Goal: Task Accomplishment & Management: Use online tool/utility

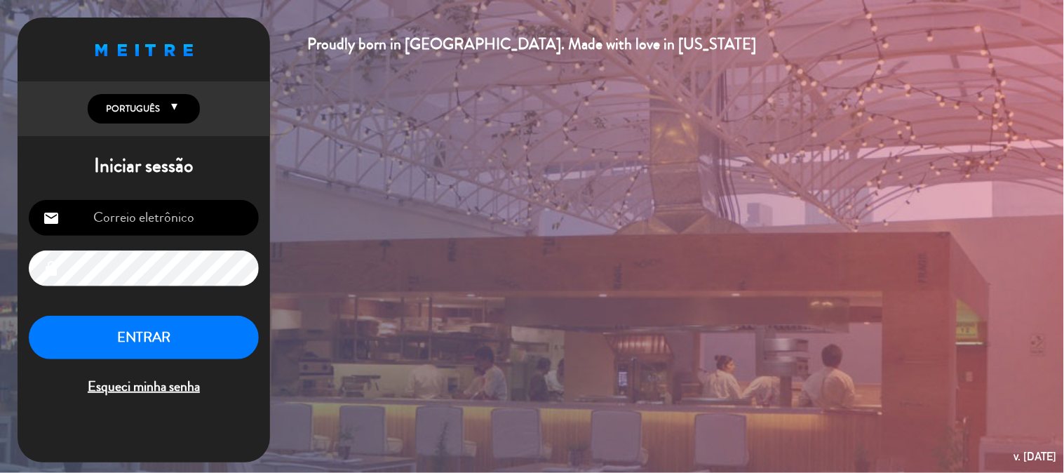
type input "[EMAIL_ADDRESS][DOMAIN_NAME]"
click at [186, 328] on button "ENTRAR" at bounding box center [144, 338] width 230 height 44
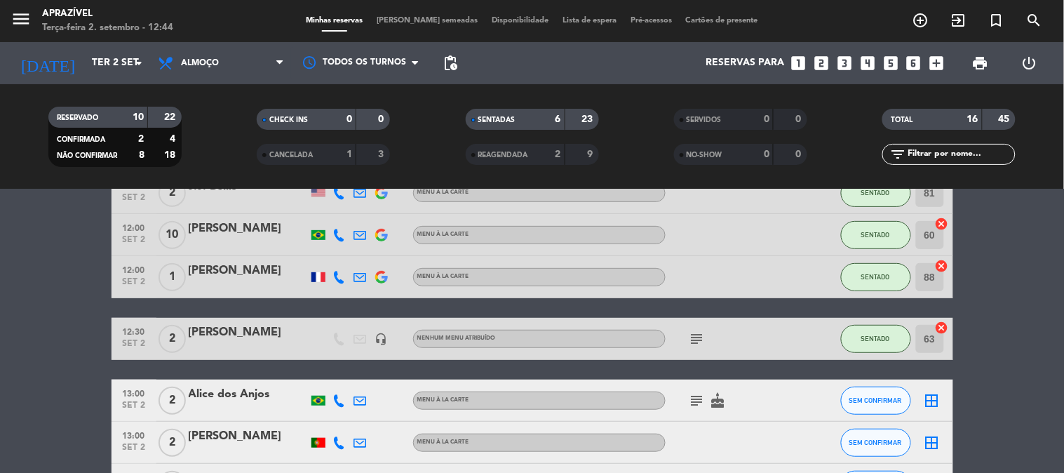
scroll to position [156, 0]
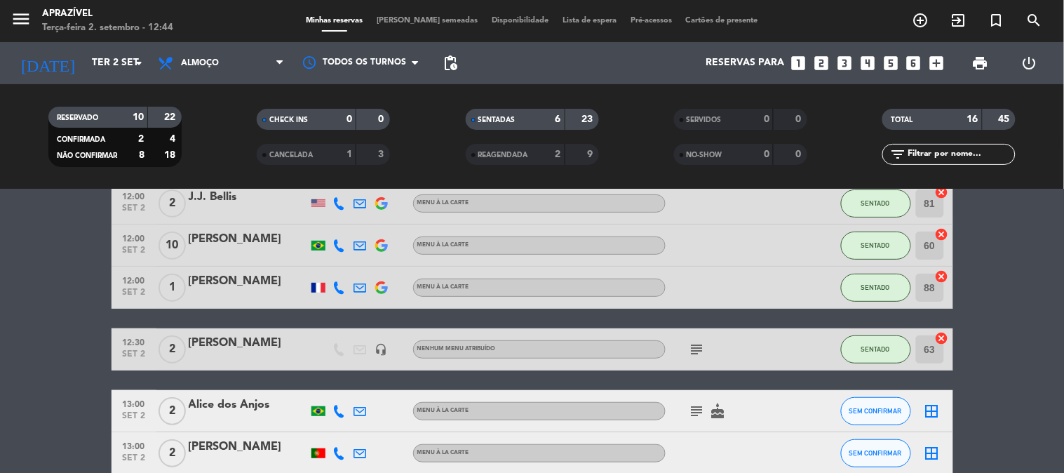
click at [193, 290] on div "[PERSON_NAME]" at bounding box center [248, 281] width 119 height 18
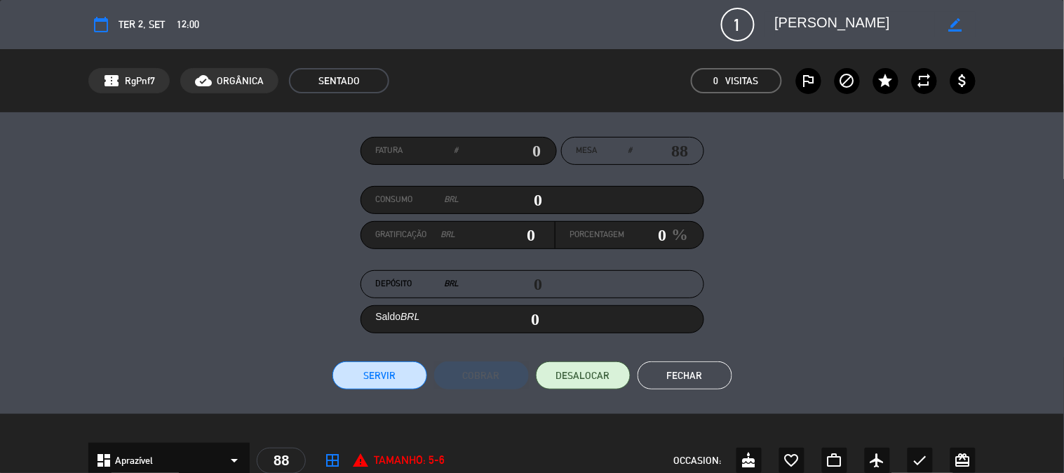
click at [504, 211] on div "Consumo BRL 0" at bounding box center [533, 200] width 344 height 28
click at [499, 199] on input "0" at bounding box center [500, 199] width 83 height 21
type input "1"
type input "01"
type input "11"
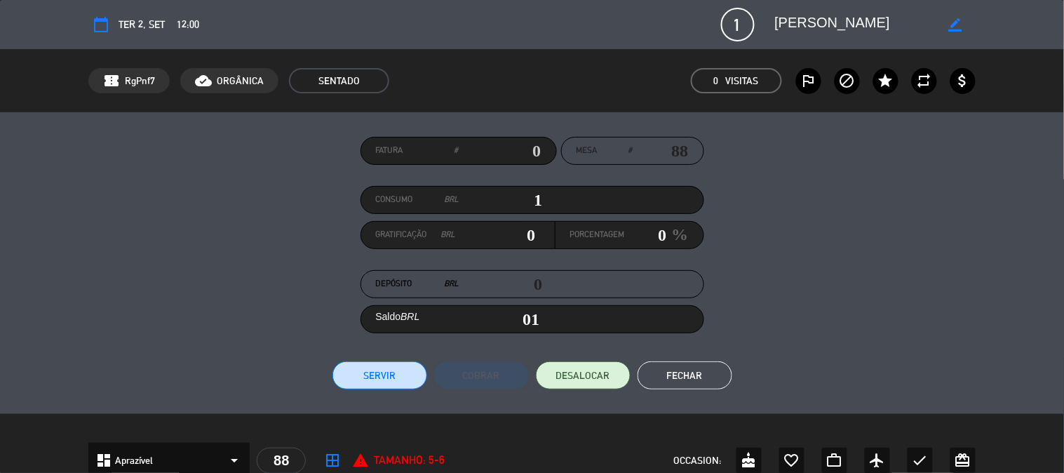
type input "11"
type input "117"
click at [636, 222] on div "Porcentagem 0 %" at bounding box center [630, 234] width 148 height 27
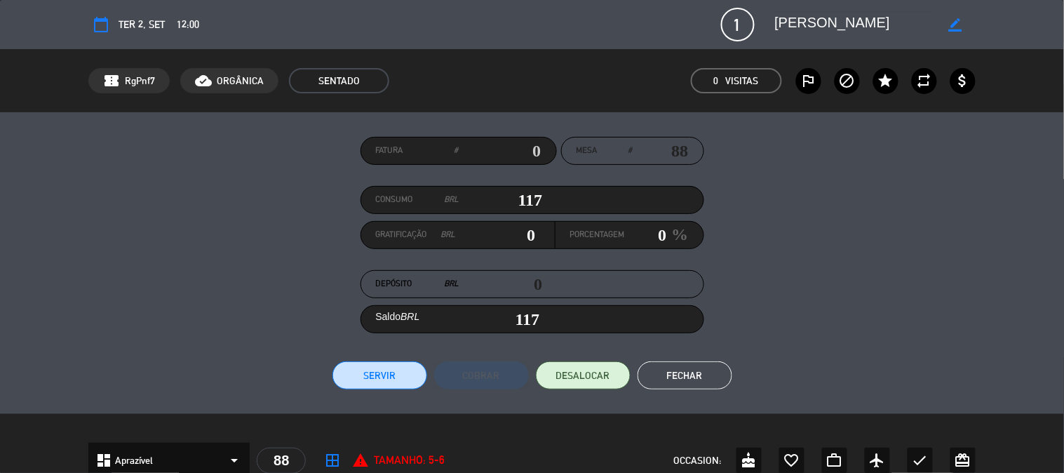
click at [649, 233] on input "0" at bounding box center [646, 234] width 42 height 21
type input "1.17"
type input "1"
type input "118.17"
type input "15.21"
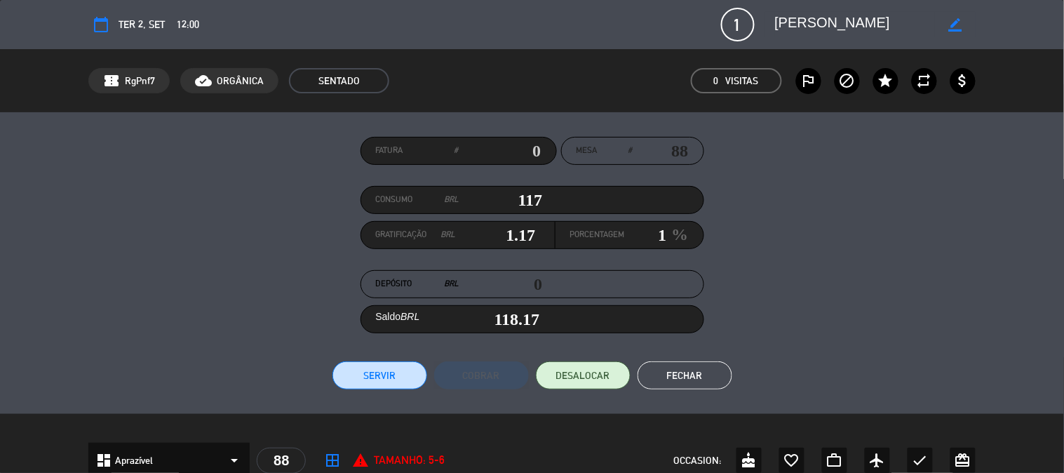
type input "13"
type input "132.21"
type input "13"
click at [382, 359] on div "Fatura # Mesa # 88 Consumo BRL 117 Gratificação BRL 15.21 Porcentagem 13 % Depó…" at bounding box center [531, 263] width 887 height 253
click at [382, 374] on button "Servir" at bounding box center [379, 375] width 95 height 28
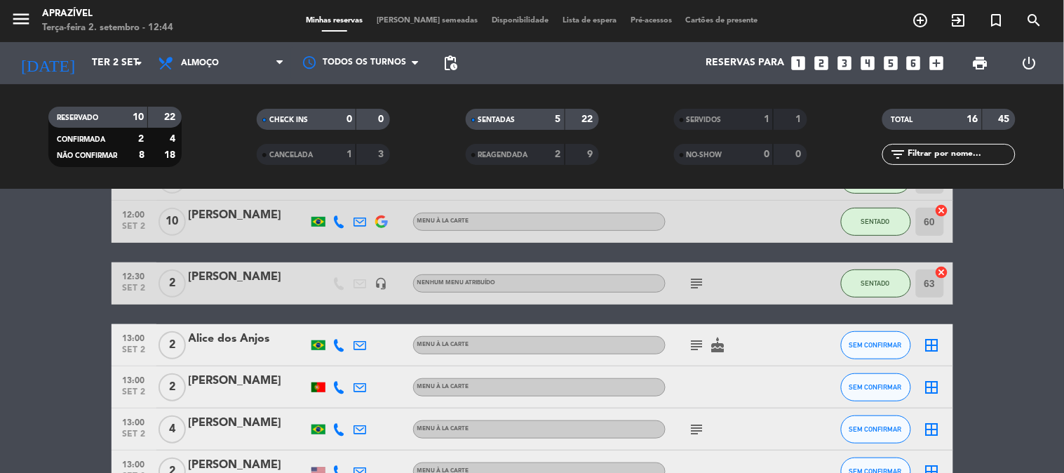
scroll to position [234, 0]
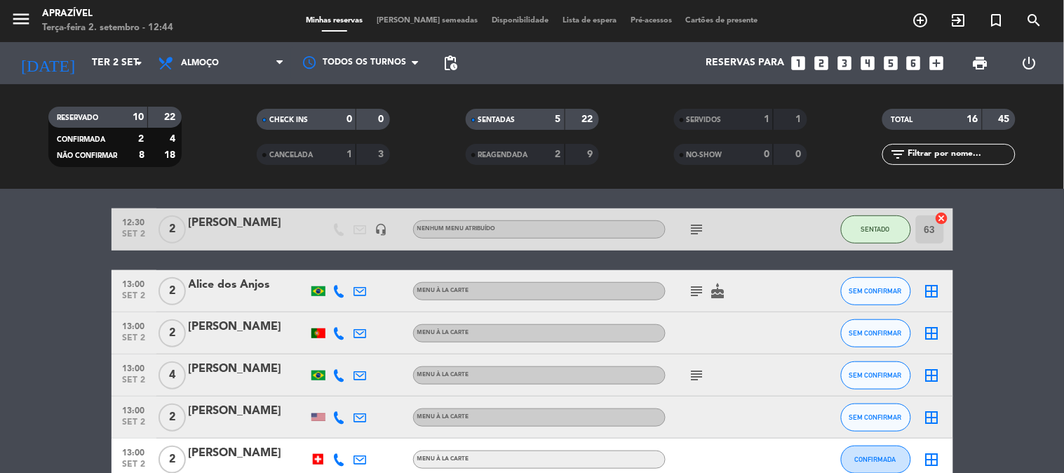
click at [700, 235] on icon "subject" at bounding box center [697, 229] width 17 height 17
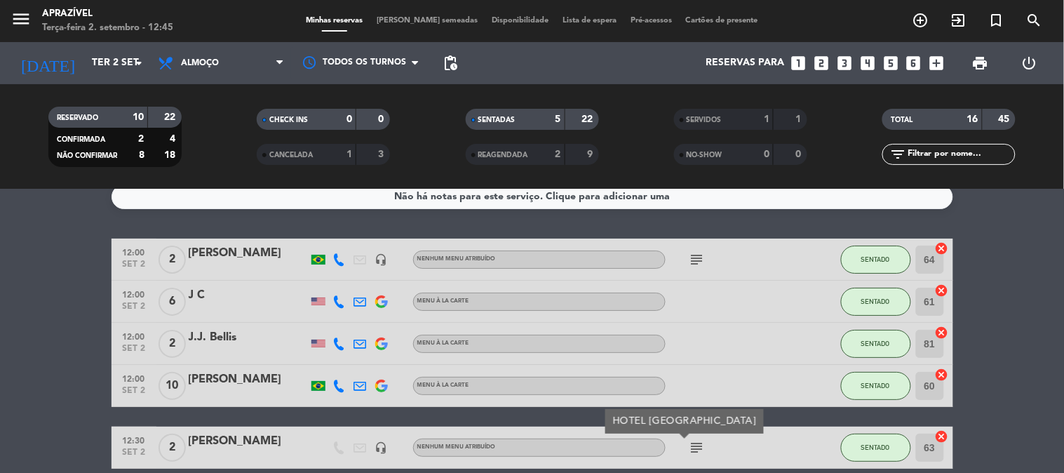
scroll to position [0, 0]
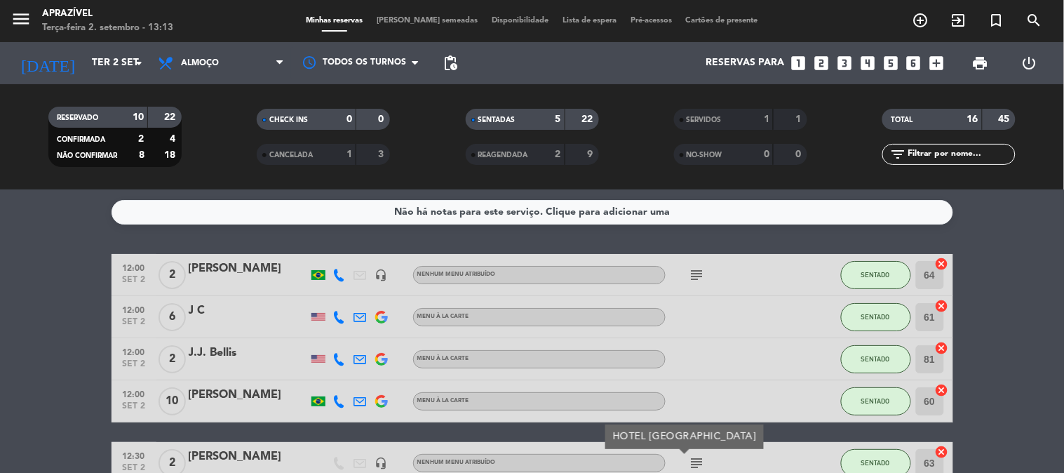
click at [241, 347] on div "J.J. Bellis" at bounding box center [248, 353] width 119 height 18
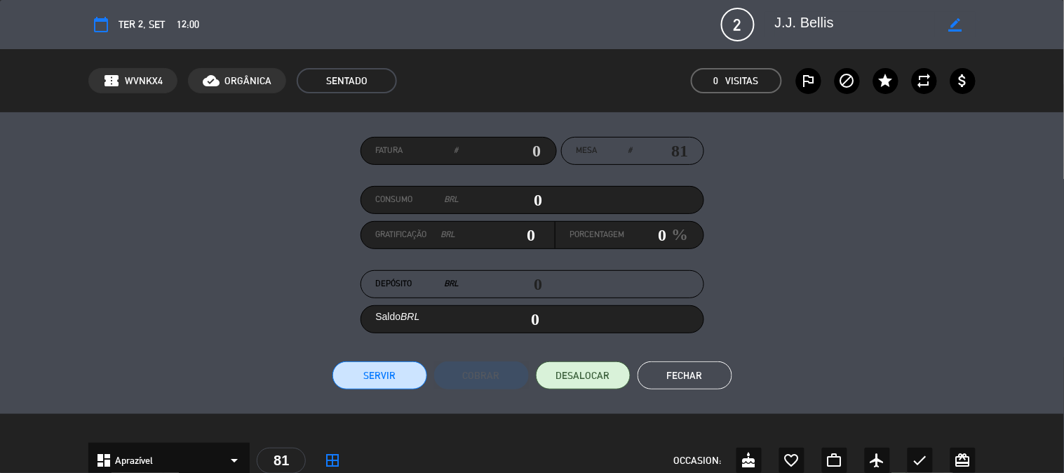
click at [535, 187] on div "Consumo BRL 0" at bounding box center [533, 200] width 344 height 28
click at [526, 196] on input "0" at bounding box center [500, 199] width 83 height 21
type input "5"
type input "05"
type input "51"
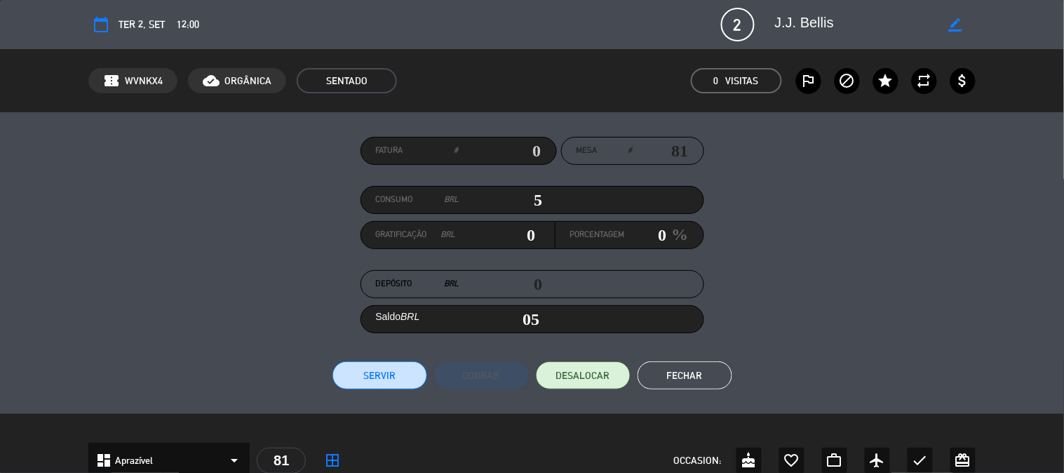
type input "51"
type input "511"
click at [640, 241] on input "0" at bounding box center [646, 234] width 42 height 21
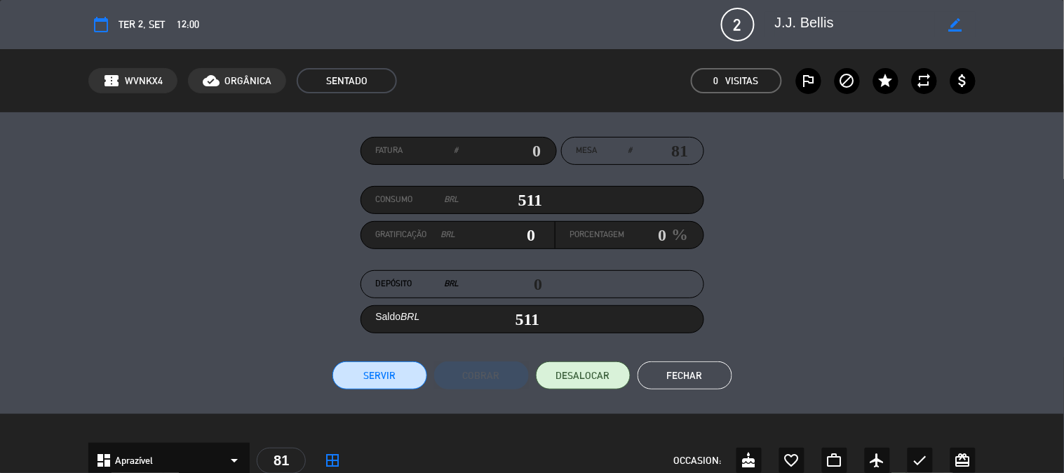
type input "5.11"
type input "1"
type input "516.11"
type input "66.43"
type input "13"
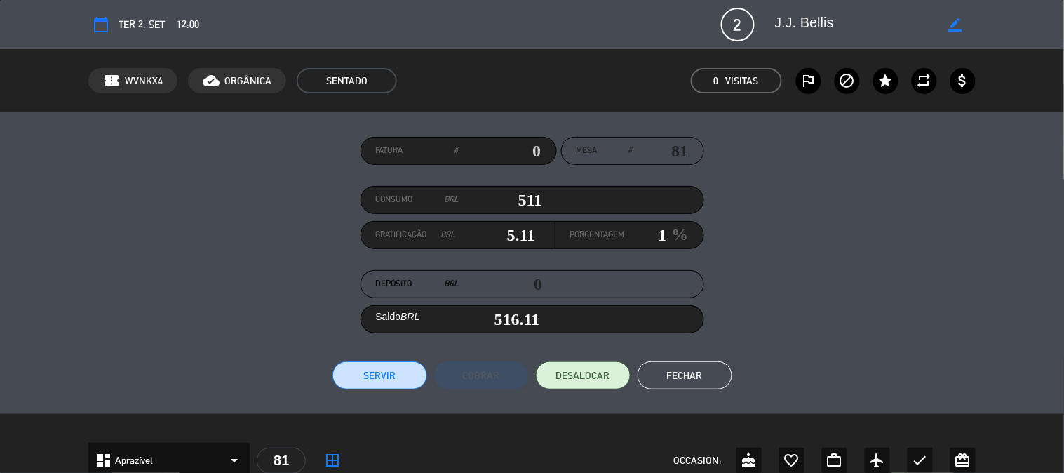
type input "577.43"
type input "13"
click at [410, 381] on button "Servir" at bounding box center [379, 375] width 95 height 28
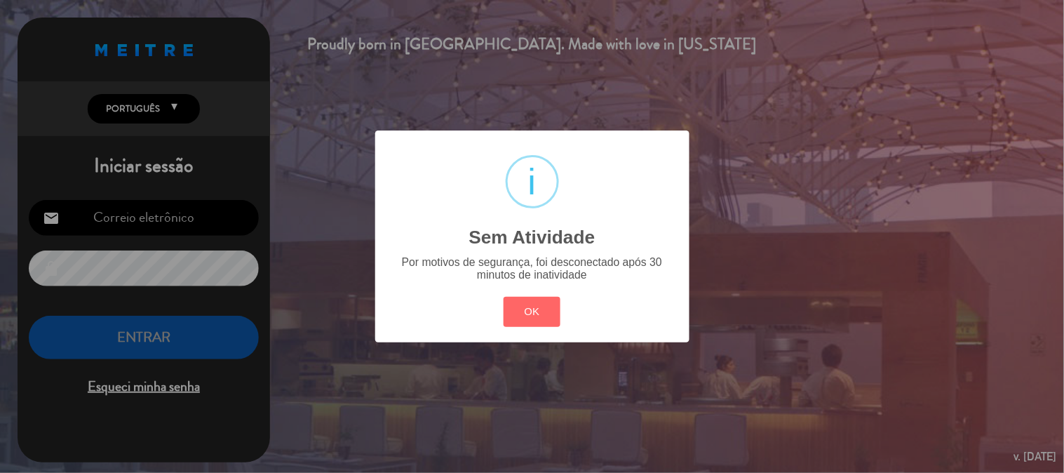
type input "[EMAIL_ADDRESS][DOMAIN_NAME]"
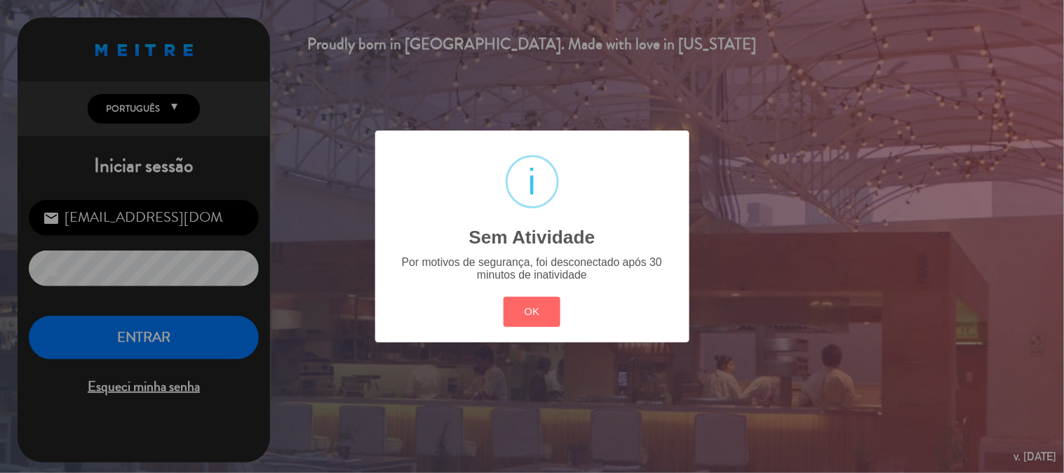
click at [541, 328] on div "OK Cancel" at bounding box center [531, 312] width 63 height 36
click at [140, 340] on div "? ! i Sem Atividade × Por motivos de segurança, foi desconectado após 30 minuto…" at bounding box center [532, 236] width 1064 height 473
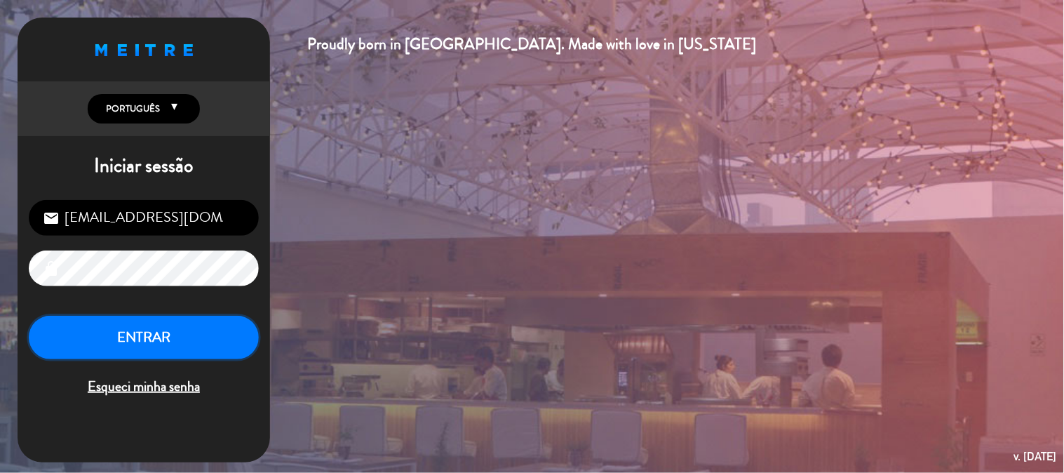
click at [194, 332] on button "ENTRAR" at bounding box center [144, 338] width 230 height 44
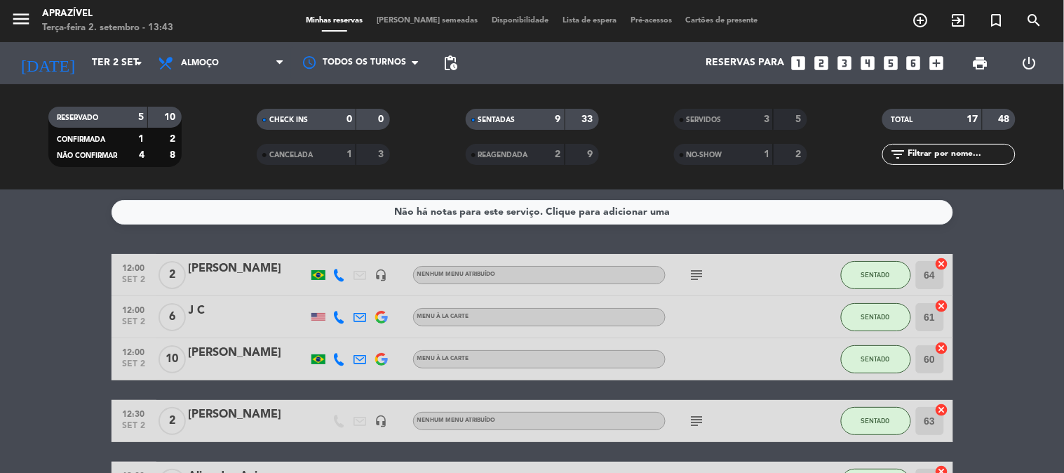
scroll to position [78, 0]
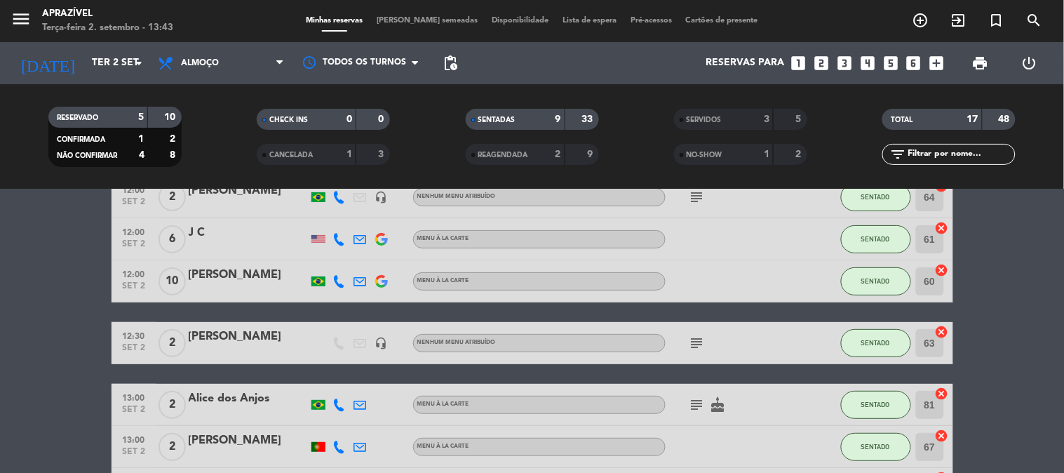
click at [692, 352] on div "subject" at bounding box center [729, 342] width 126 height 41
click at [700, 346] on icon "subject" at bounding box center [697, 343] width 17 height 17
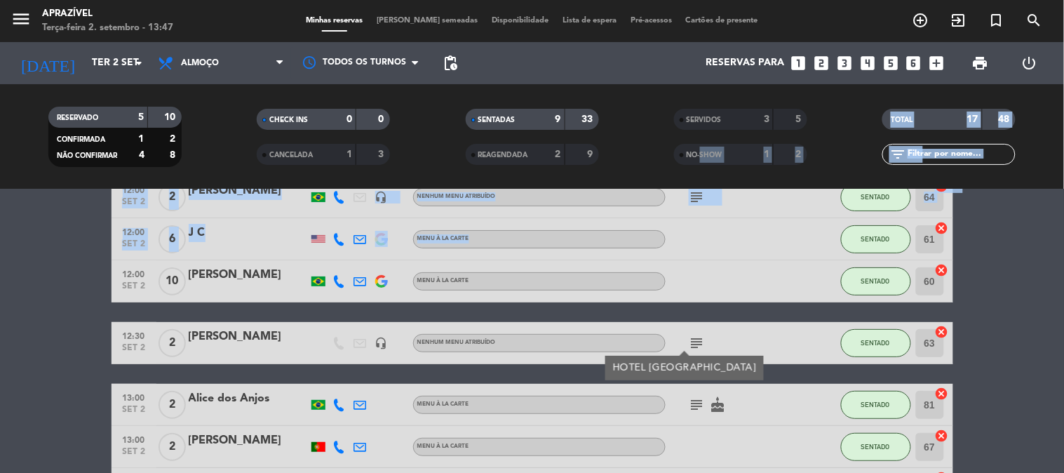
click at [700, 162] on ng-component "menu Aprazível Terça-feira 2. setembro - 13:47 Minhas reservas Mesas semeadas D…" at bounding box center [532, 236] width 1064 height 473
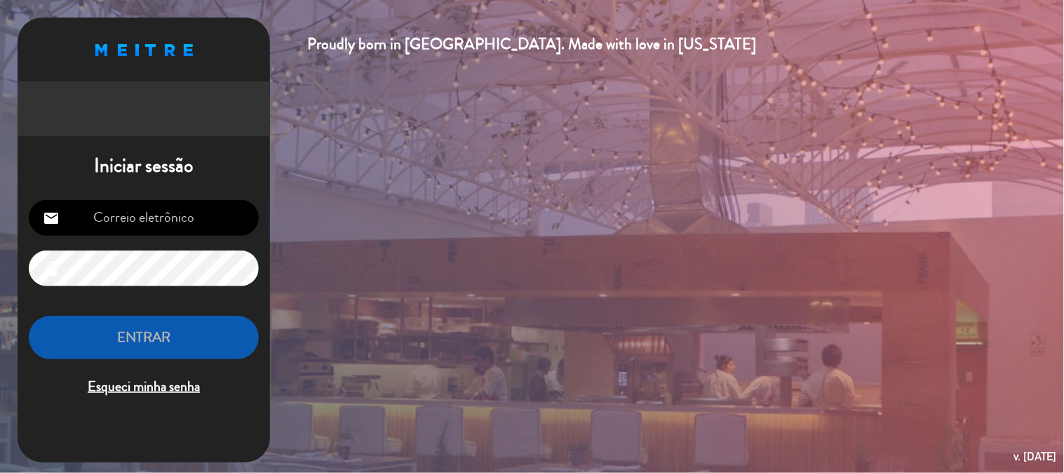
type input "[EMAIL_ADDRESS][DOMAIN_NAME]"
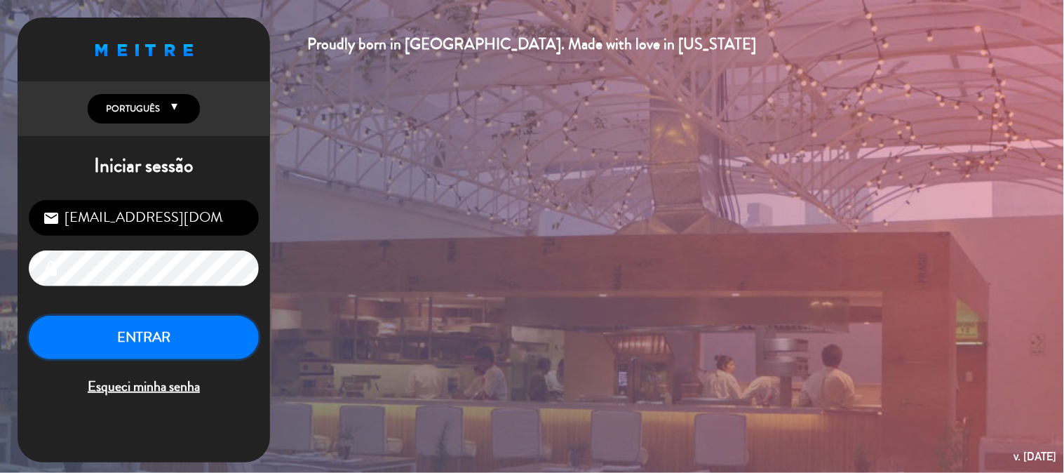
click at [171, 319] on button "ENTRAR" at bounding box center [144, 338] width 230 height 44
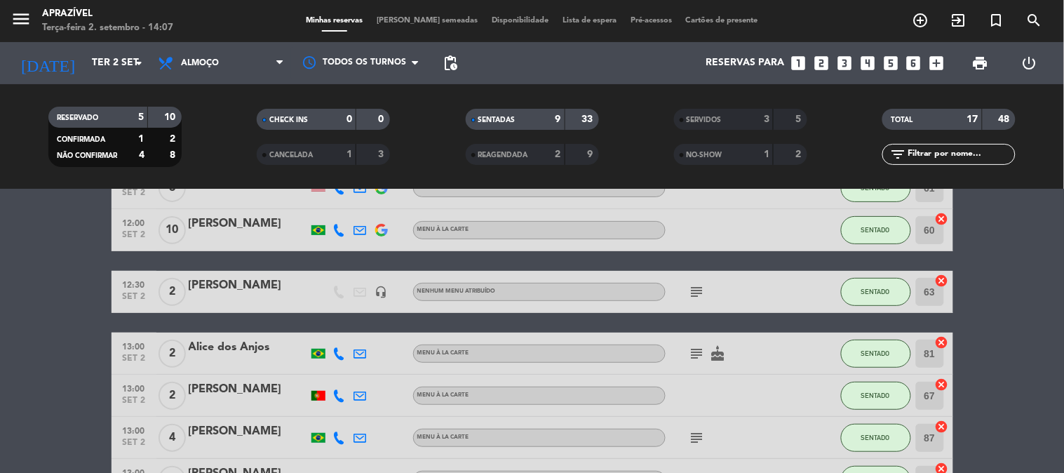
scroll to position [156, 0]
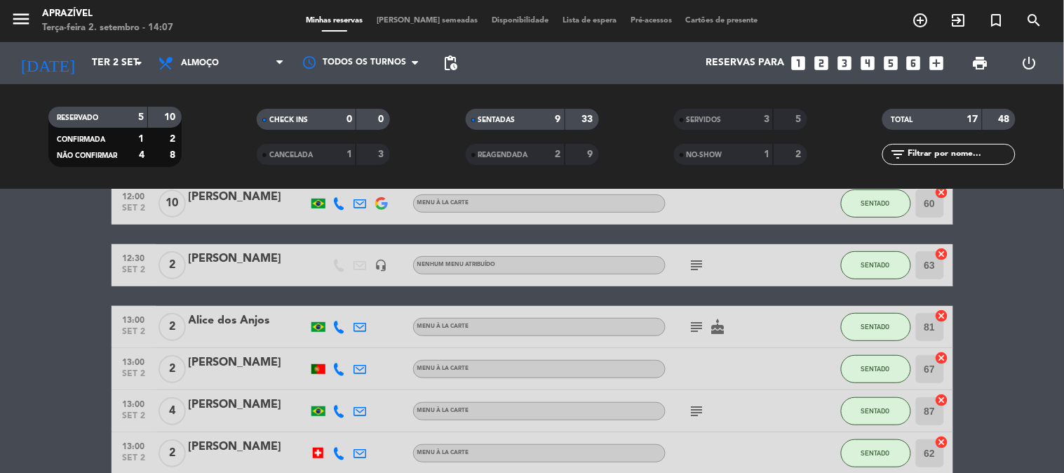
click at [207, 262] on div "[PERSON_NAME]" at bounding box center [248, 259] width 119 height 18
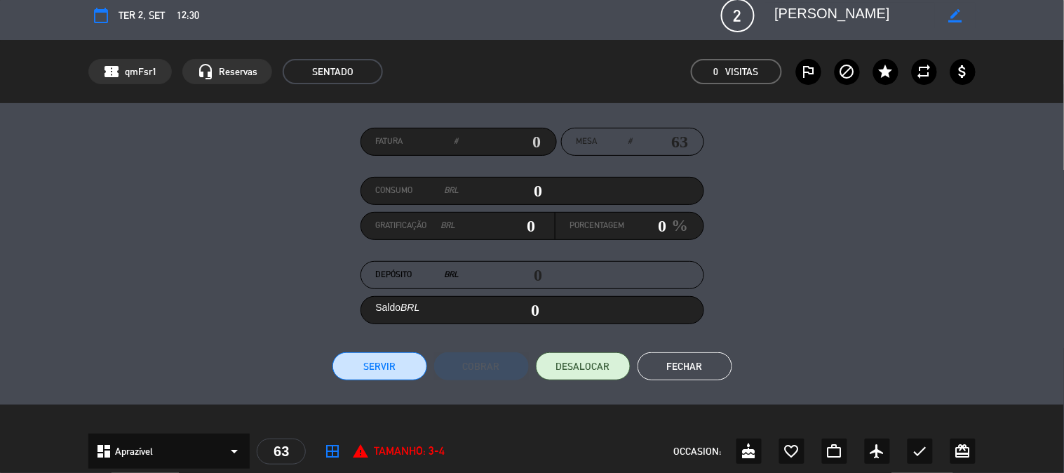
scroll to position [0, 0]
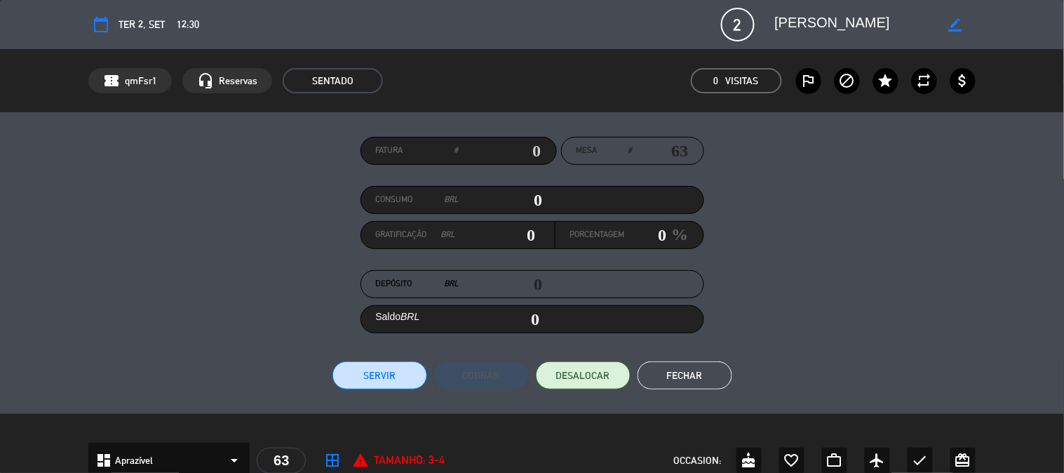
drag, startPoint x: 495, startPoint y: 212, endPoint x: 516, endPoint y: 203, distance: 23.3
click at [514, 205] on div "Consumo BRL 0" at bounding box center [533, 200] width 344 height 28
click at [520, 199] on input "0" at bounding box center [500, 199] width 83 height 21
click at [551, 243] on div "Gratificação BRL 0" at bounding box center [458, 235] width 194 height 27
drag, startPoint x: 515, startPoint y: 181, endPoint x: 621, endPoint y: 182, distance: 105.9
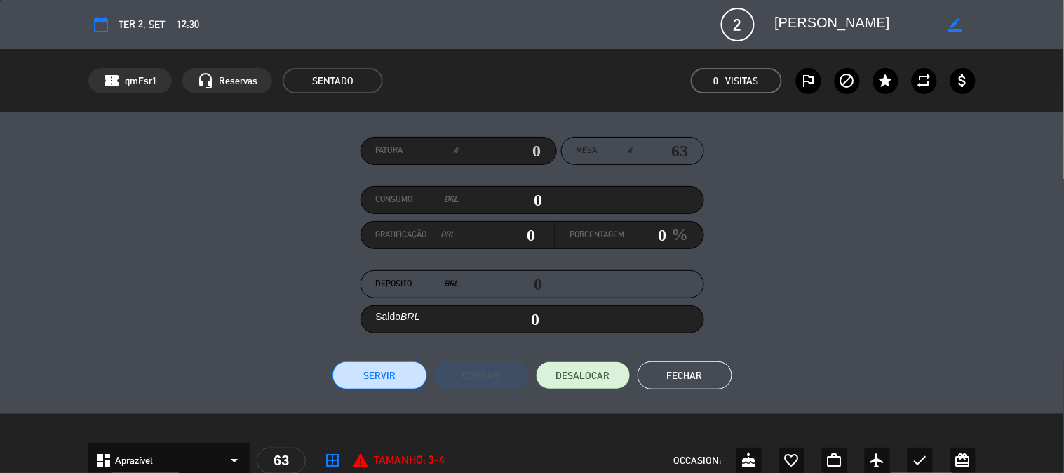
click at [608, 182] on div "Fatura # Mesa # 63 Consumo BRL 0 Gratificação BRL 0 Porcentagem 0 % Depósito BR…" at bounding box center [531, 263] width 887 height 253
drag, startPoint x: 522, startPoint y: 202, endPoint x: 830, endPoint y: 198, distance: 308.0
click at [807, 199] on div "Fatura # Mesa # 63 Consumo BRL 0 Gratificação BRL 0 Porcentagem 0 % Depósito BR…" at bounding box center [531, 263] width 887 height 253
type input "4"
type input "04"
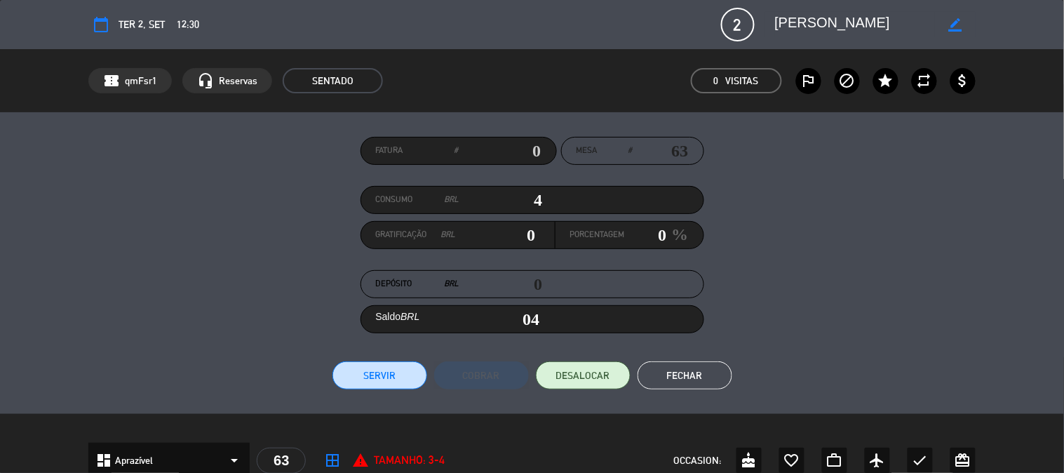
type input "48"
type input "489"
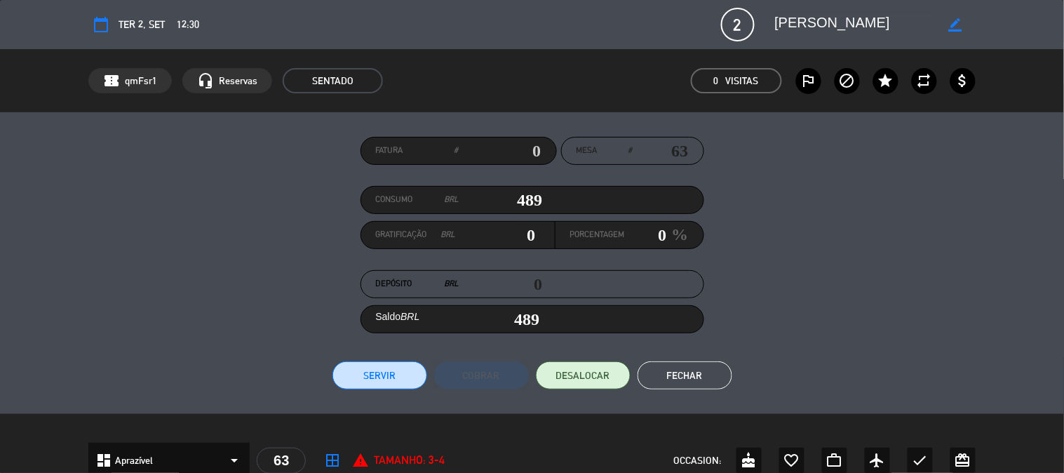
click at [341, 374] on button "Servir" at bounding box center [379, 375] width 95 height 28
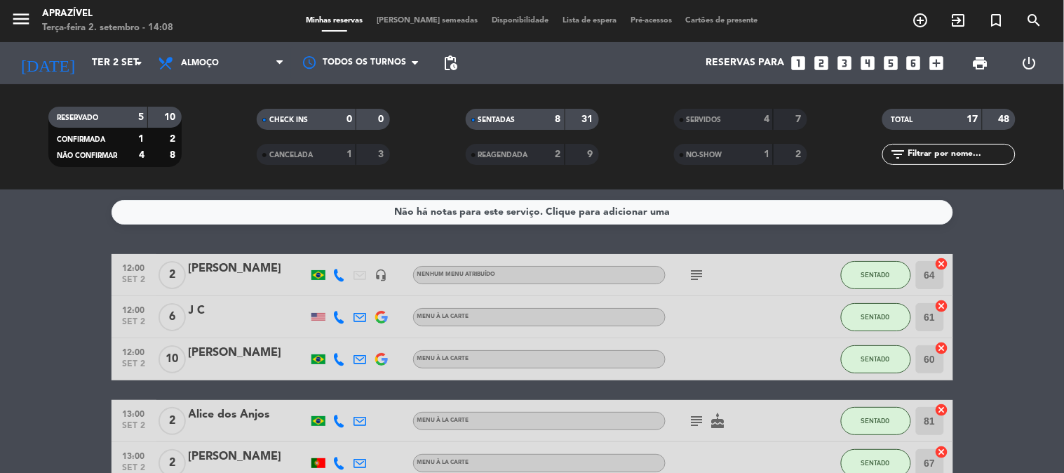
scroll to position [156, 0]
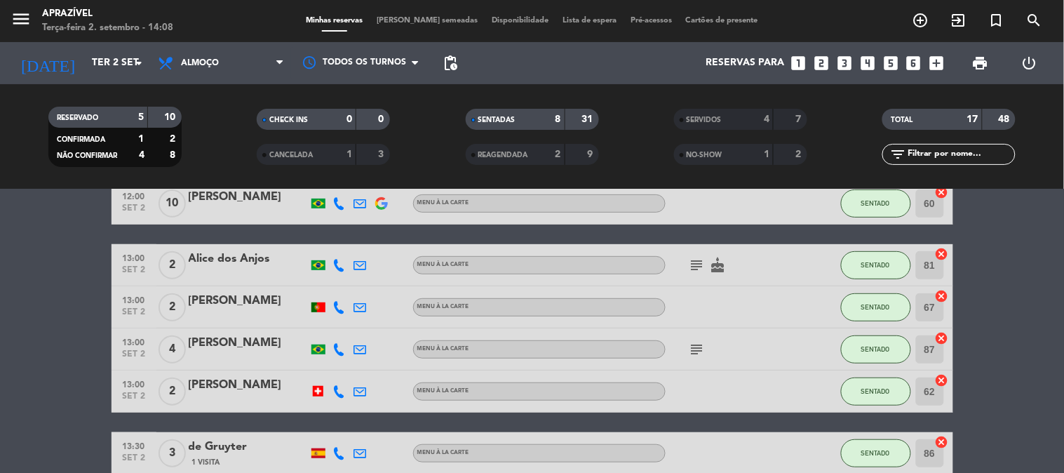
click at [240, 354] on div at bounding box center [248, 358] width 119 height 11
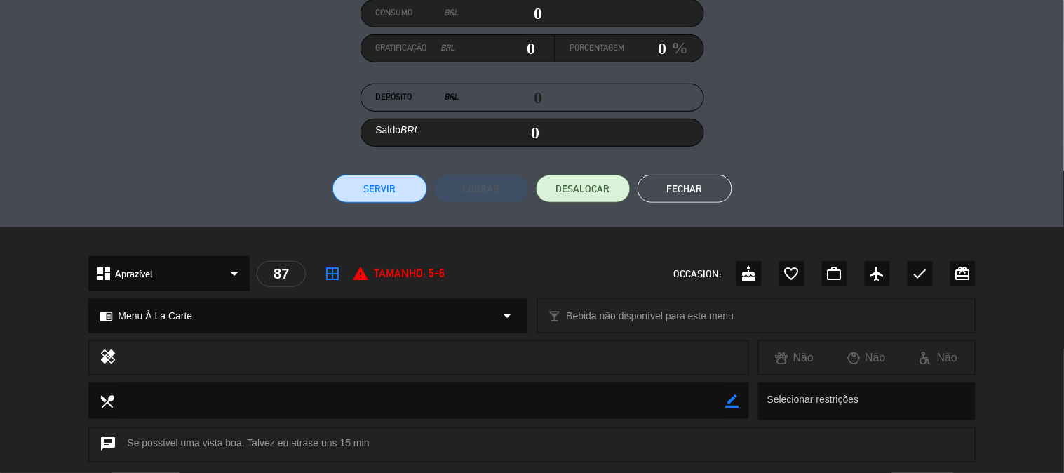
click at [372, 126] on div "Fatura # Mesa # 87 Consumo BRL 0 Gratificação BRL 0 Porcentagem 0 % Depósito BR…" at bounding box center [531, 76] width 887 height 253
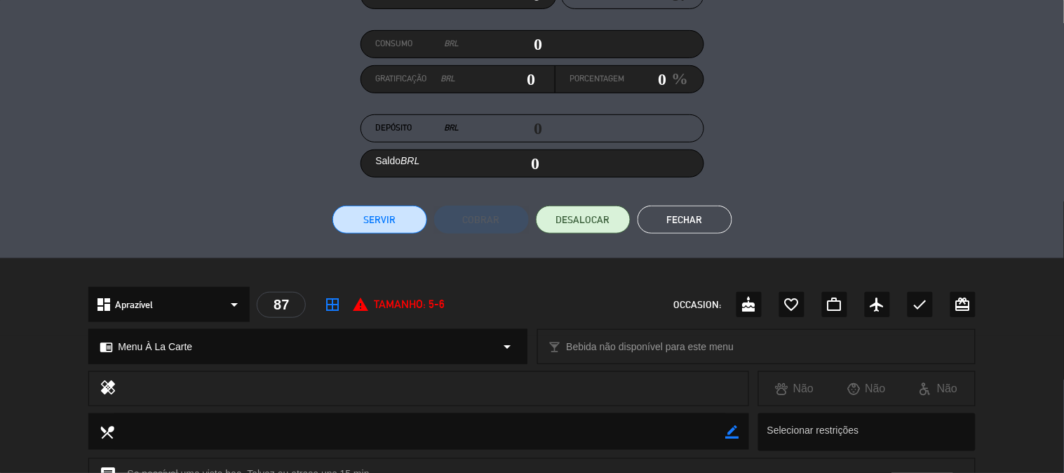
click at [360, 200] on div "Fatura # Mesa # 87 Consumo BRL 0 Gratificação BRL 0 Porcentagem 0 % Depósito BR…" at bounding box center [531, 107] width 887 height 253
click at [370, 229] on button "Servir" at bounding box center [379, 220] width 95 height 28
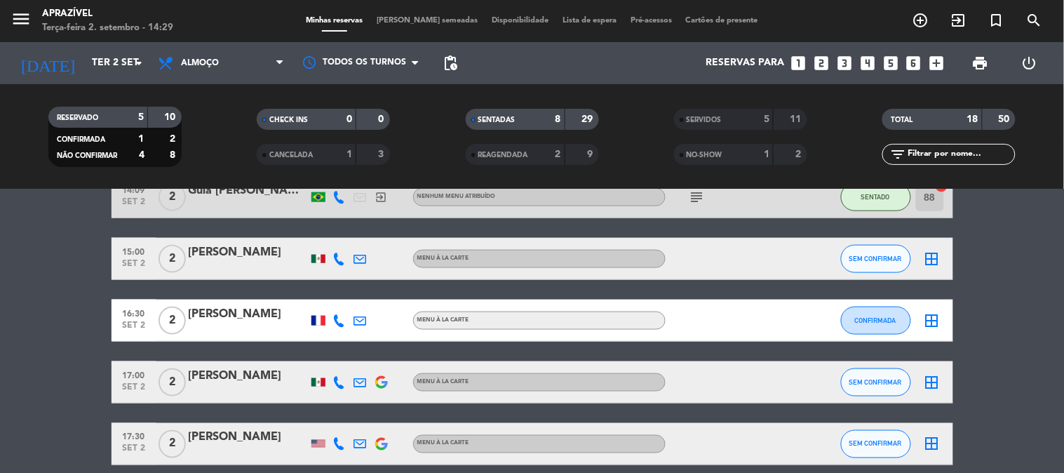
scroll to position [0, 0]
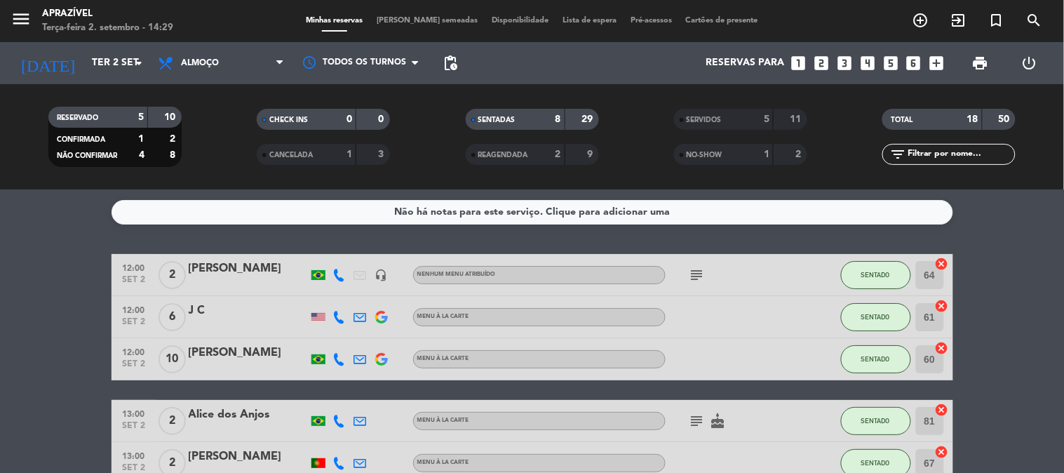
click at [250, 316] on div "J C" at bounding box center [248, 311] width 119 height 18
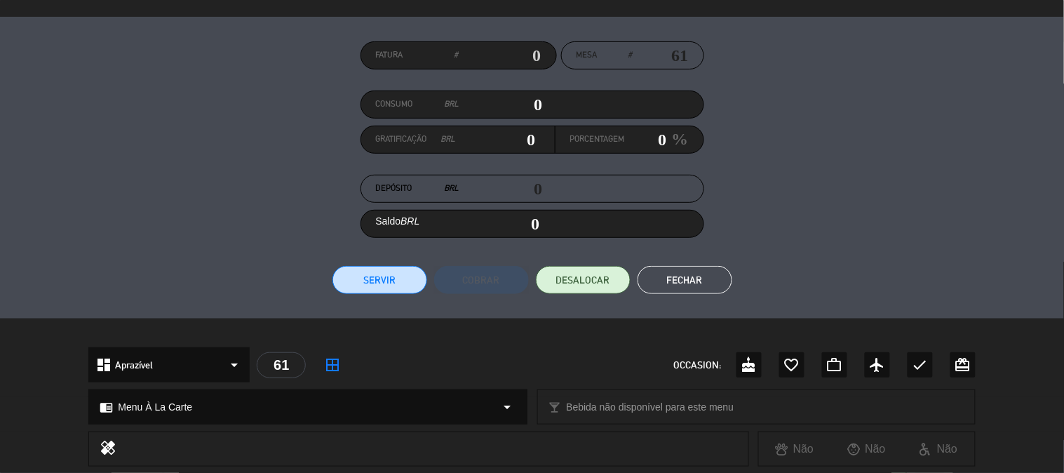
scroll to position [91, 0]
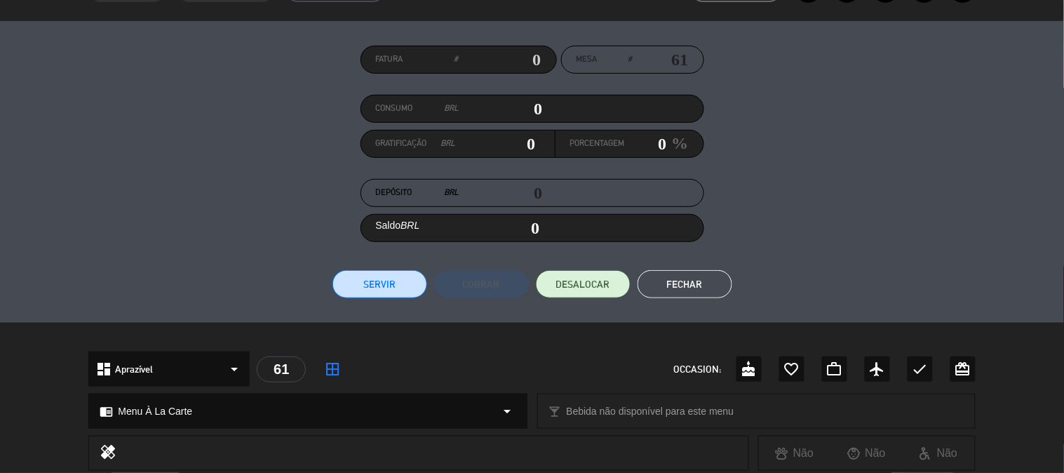
click at [376, 281] on button "Servir" at bounding box center [379, 284] width 95 height 28
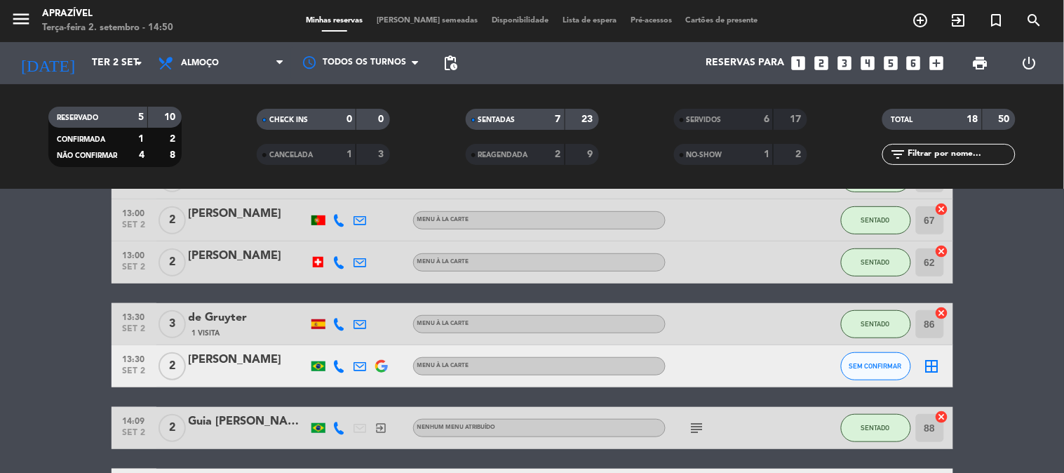
scroll to position [156, 0]
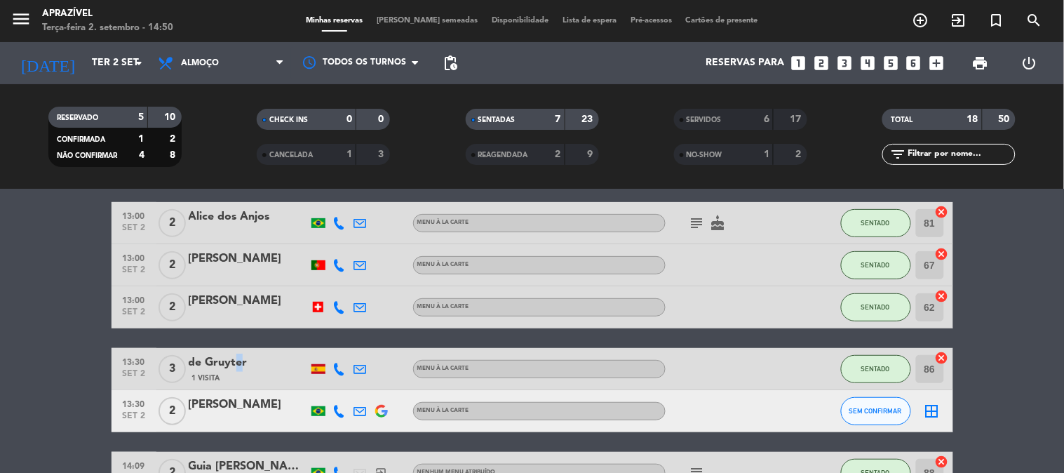
click at [232, 372] on div "de Gruyter 1 Visita" at bounding box center [248, 369] width 119 height 30
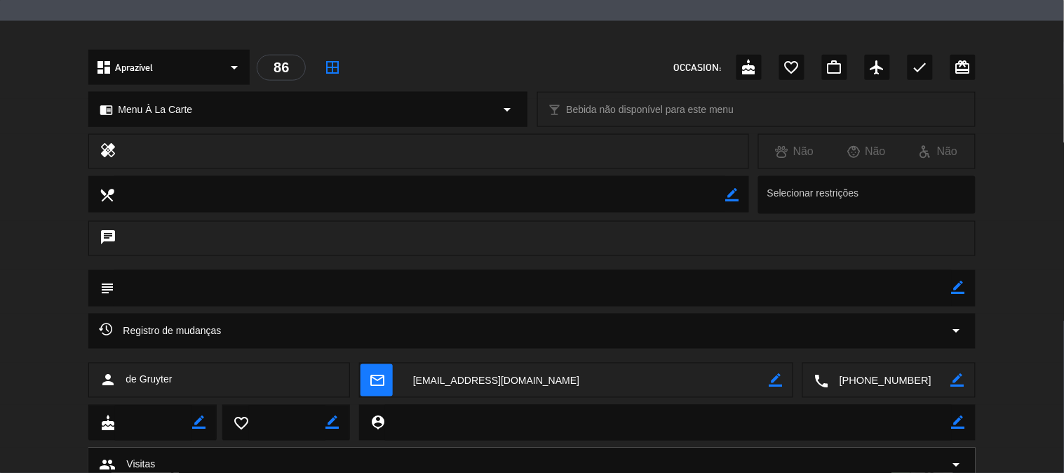
scroll to position [367, 0]
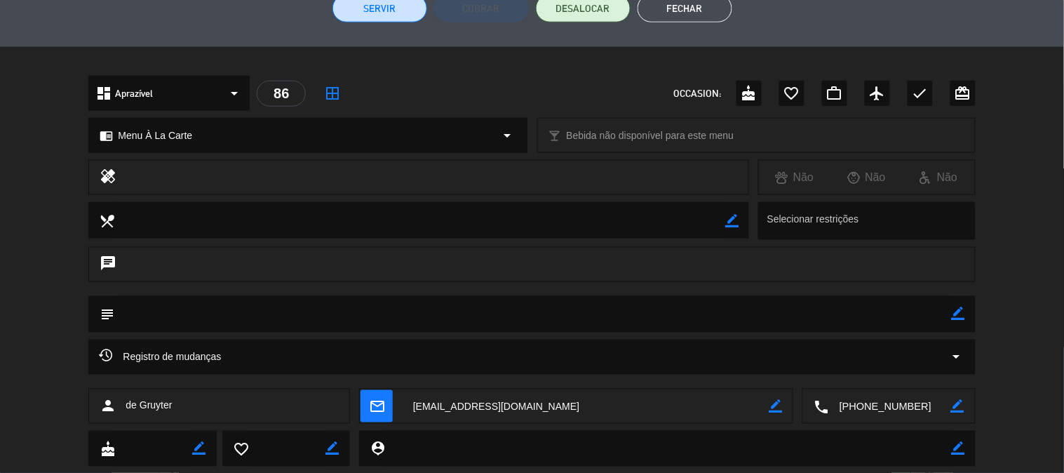
click at [366, 21] on button "Servir" at bounding box center [379, 8] width 95 height 28
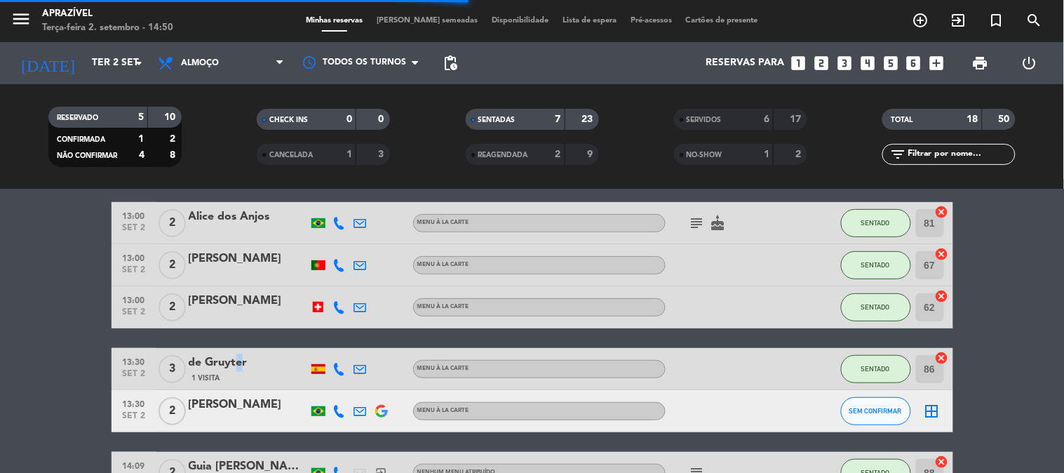
scroll to position [339, 0]
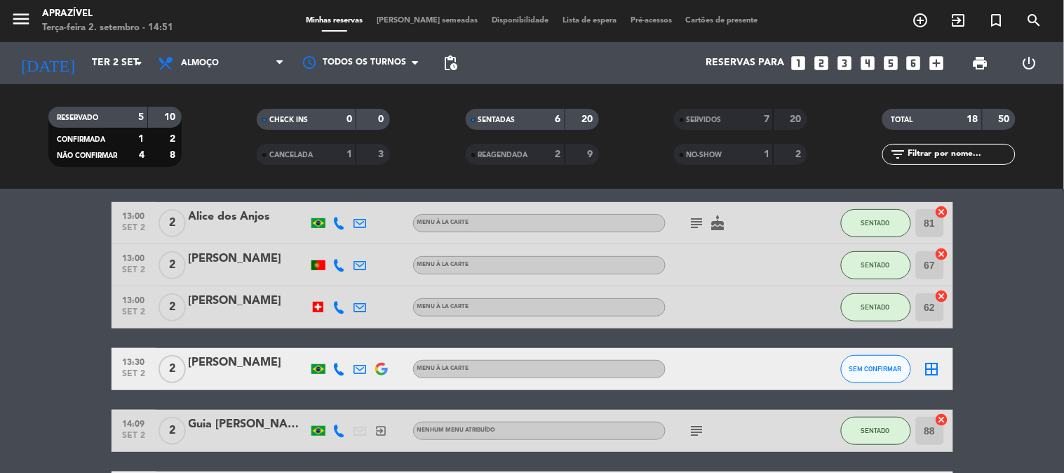
click at [236, 269] on div at bounding box center [248, 274] width 119 height 11
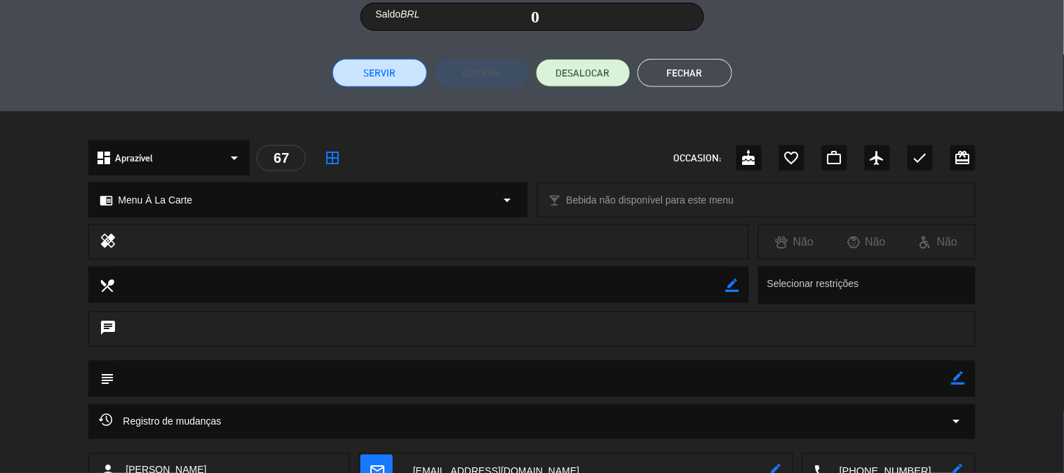
scroll to position [234, 0]
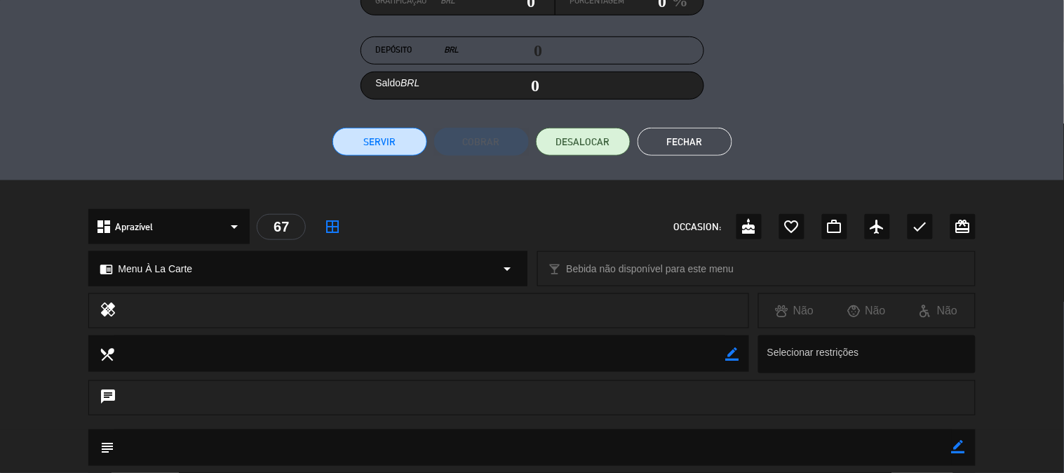
click at [366, 134] on button "Servir" at bounding box center [379, 142] width 95 height 28
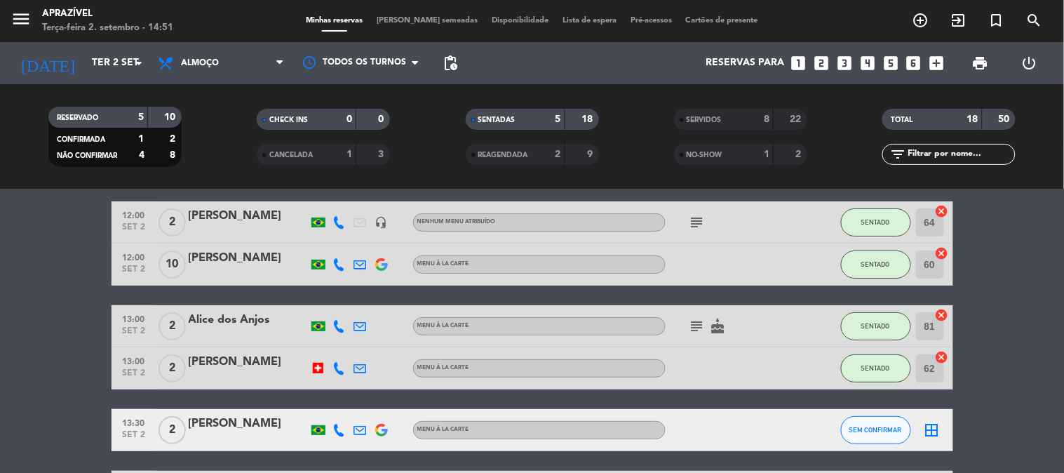
scroll to position [156, 0]
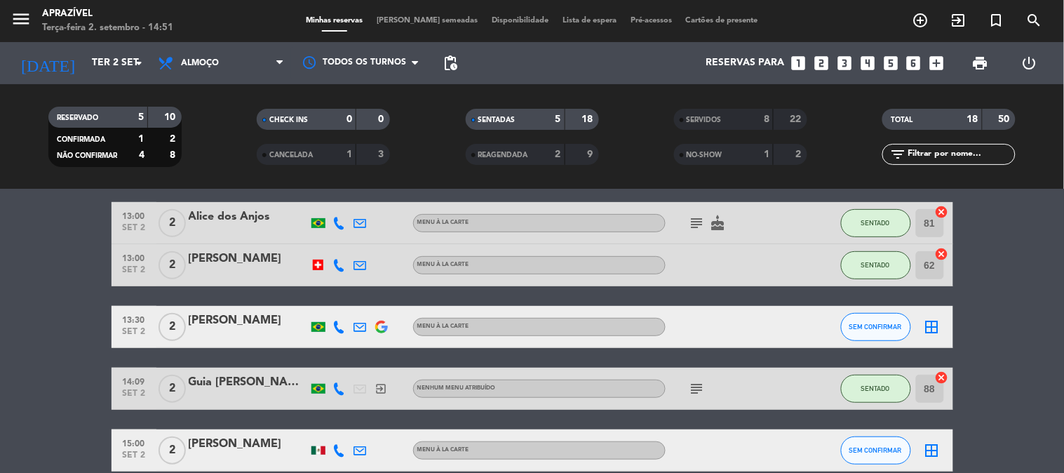
click at [218, 258] on div "[PERSON_NAME]" at bounding box center [248, 259] width 119 height 18
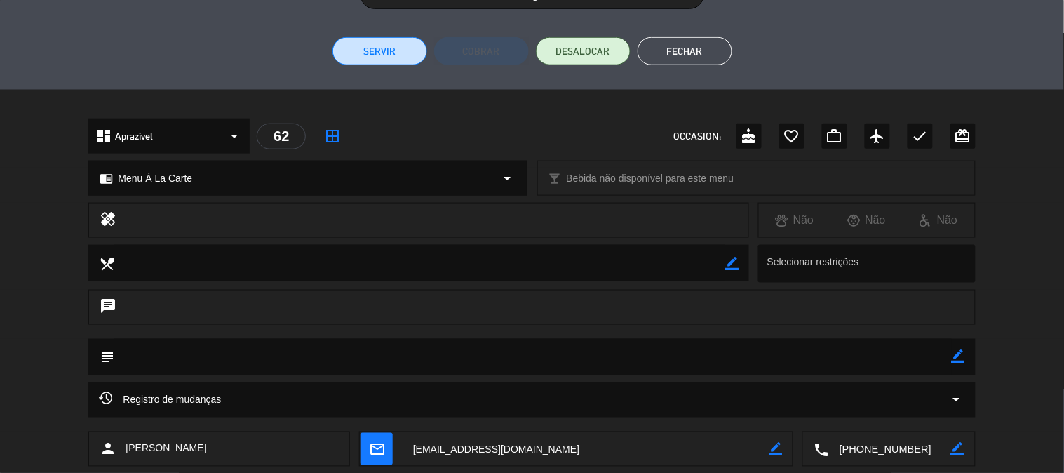
scroll to position [211, 0]
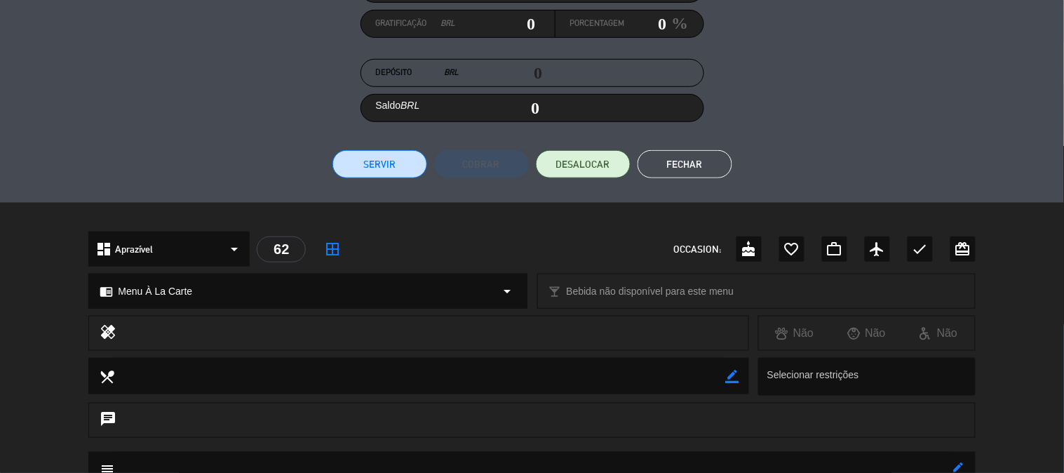
click at [394, 164] on button "Servir" at bounding box center [379, 164] width 95 height 28
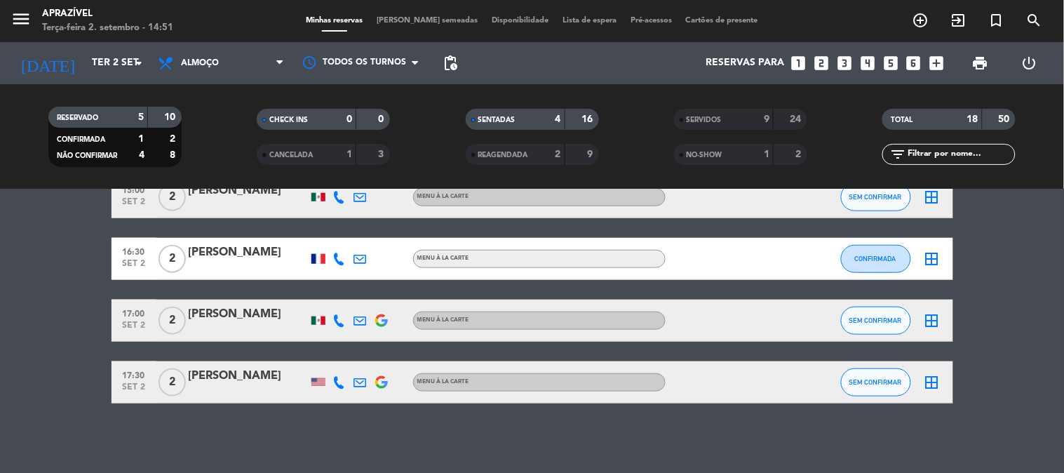
scroll to position [0, 0]
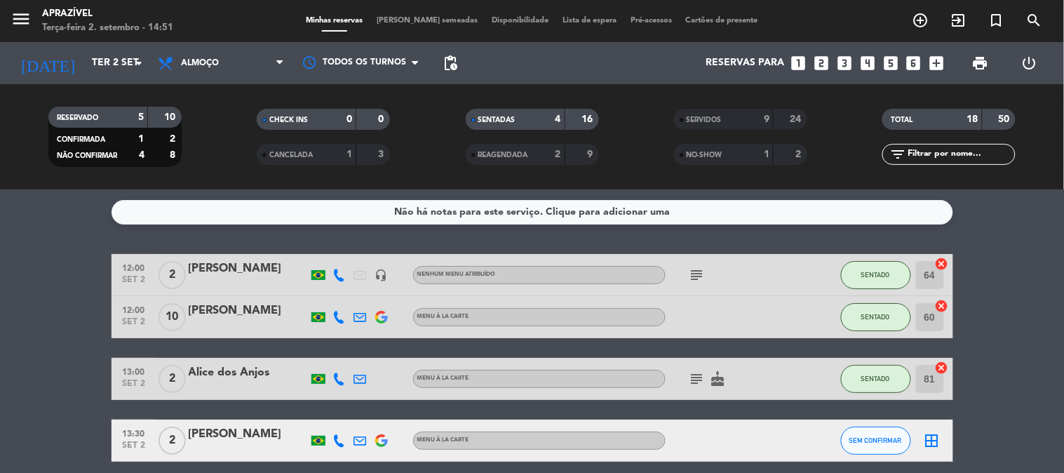
click at [293, 283] on div at bounding box center [248, 283] width 119 height 11
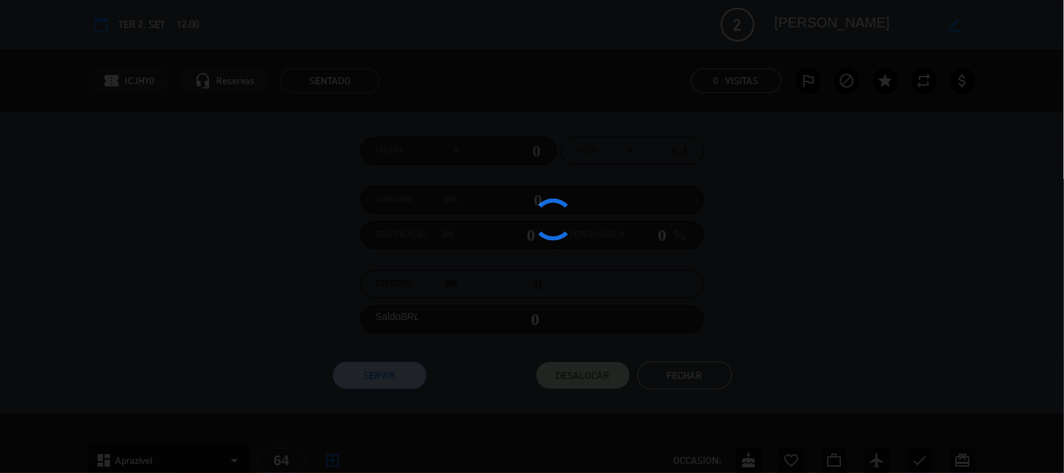
drag, startPoint x: 293, startPoint y: 283, endPoint x: 281, endPoint y: 272, distance: 15.4
click at [281, 272] on div at bounding box center [532, 236] width 1064 height 473
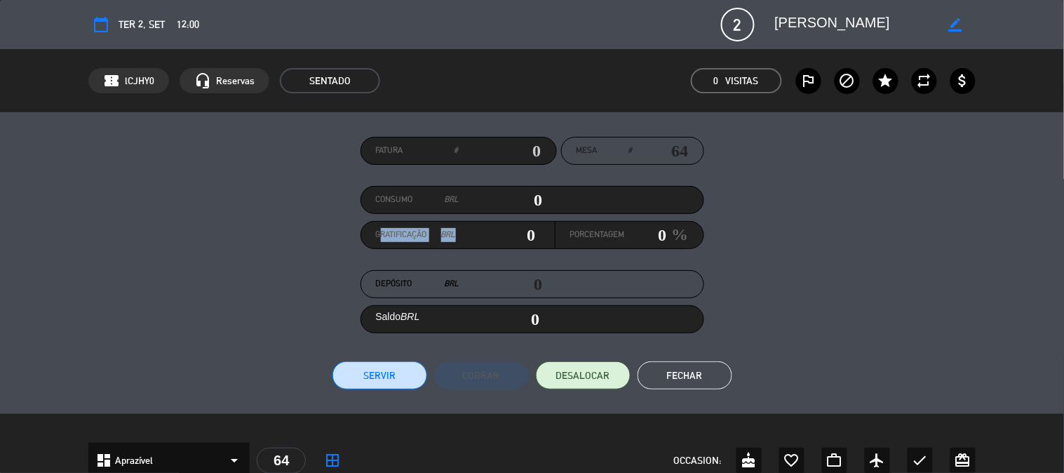
drag, startPoint x: 528, startPoint y: 221, endPoint x: 536, endPoint y: 219, distance: 8.0
click at [535, 219] on div "Fatura # Mesa # 64 Consumo BRL 0 Gratificação BRL 0 Porcentagem 0 % Depósito BR…" at bounding box center [531, 263] width 887 height 253
drag, startPoint x: 509, startPoint y: 199, endPoint x: 675, endPoint y: 185, distance: 166.1
click at [656, 188] on div "Consumo BRL 0" at bounding box center [533, 200] width 344 height 28
type input "5"
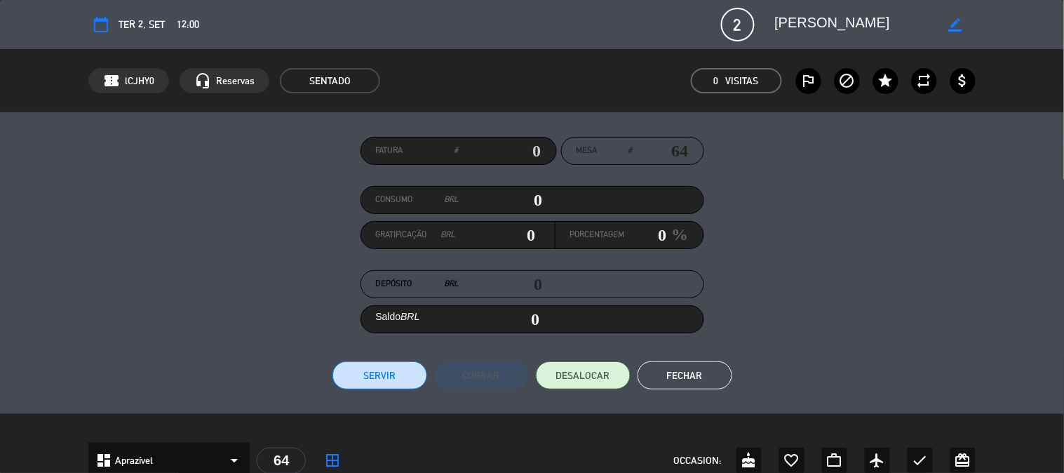
type input "05"
type input "58"
type input "585"
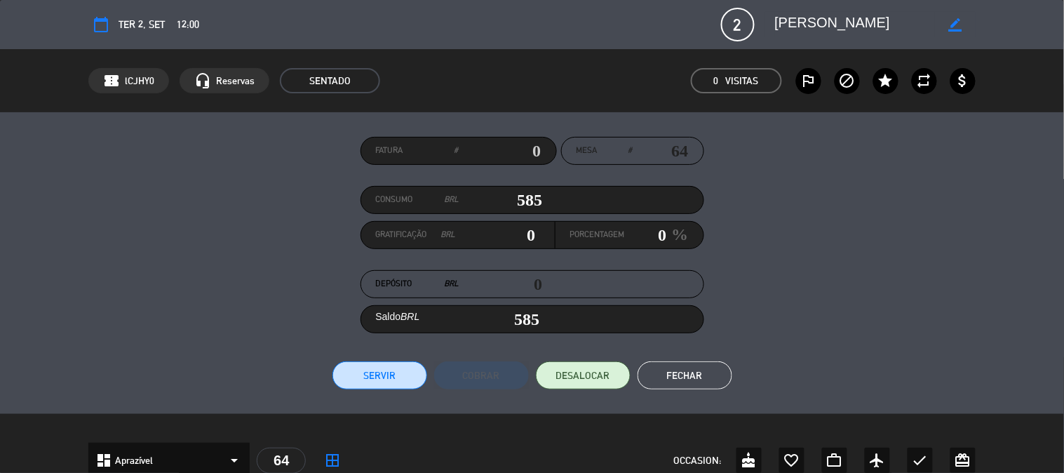
type input "585"
click at [408, 370] on button "Servir" at bounding box center [379, 375] width 95 height 28
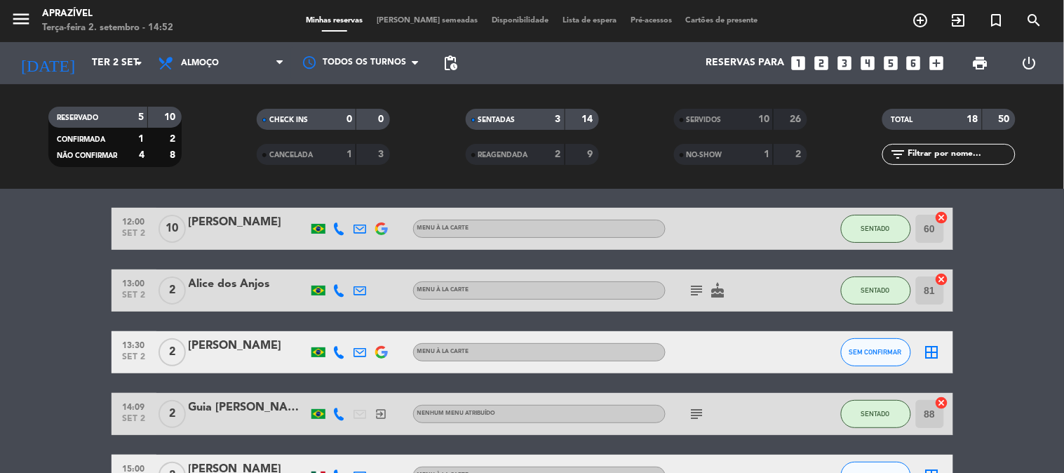
scroll to position [78, 0]
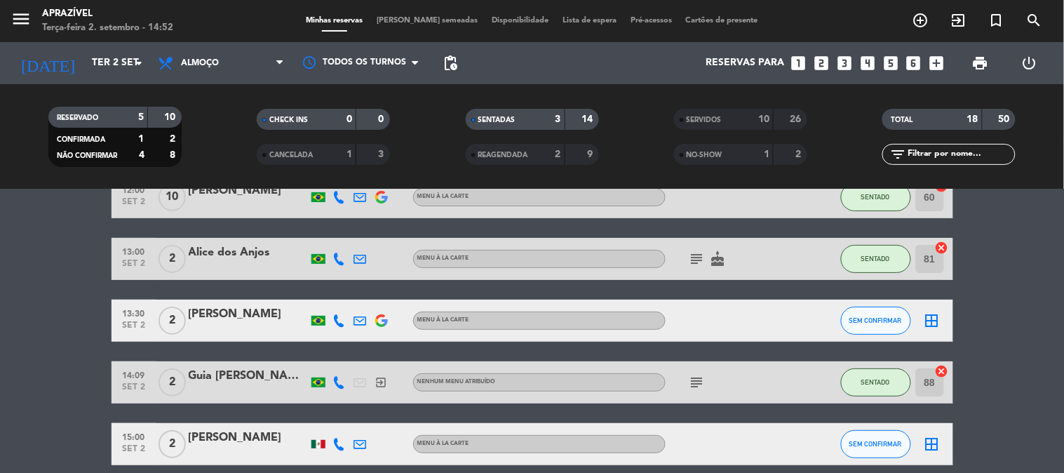
click at [267, 260] on div "Alice dos Anjos" at bounding box center [248, 252] width 119 height 18
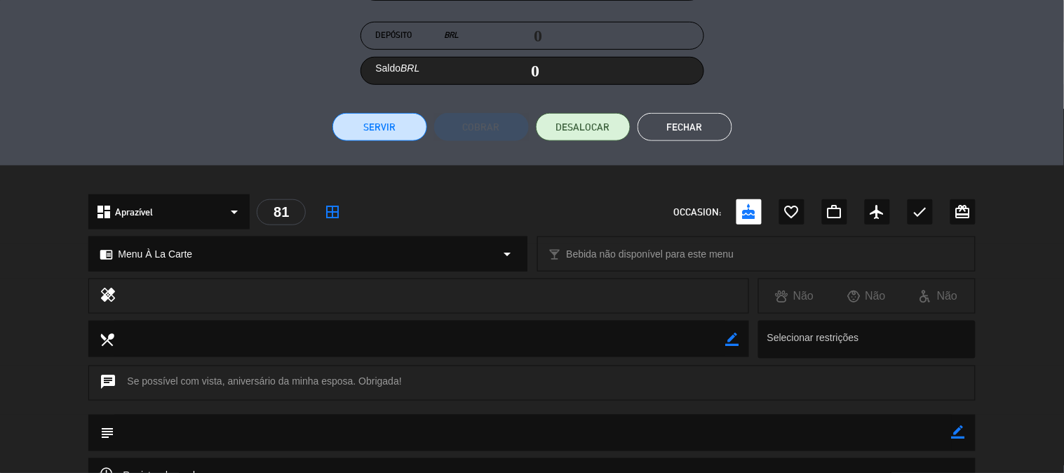
scroll to position [247, 0]
click at [424, 142] on div "Fatura # Mesa # 81 Consumo BRL 0 Gratificação BRL 0 Porcentagem 0 % Depósito BR…" at bounding box center [532, 16] width 1064 height 302
click at [403, 124] on button "Servir" at bounding box center [379, 128] width 95 height 28
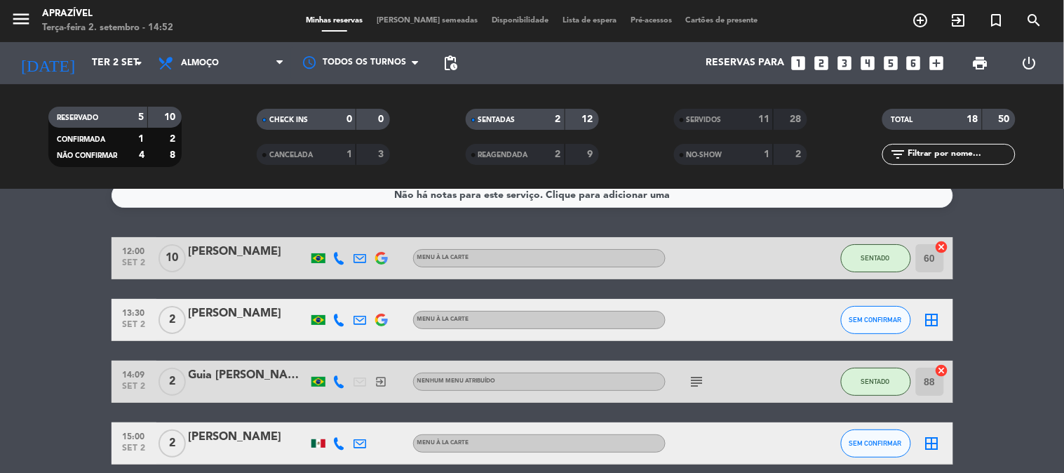
scroll to position [0, 0]
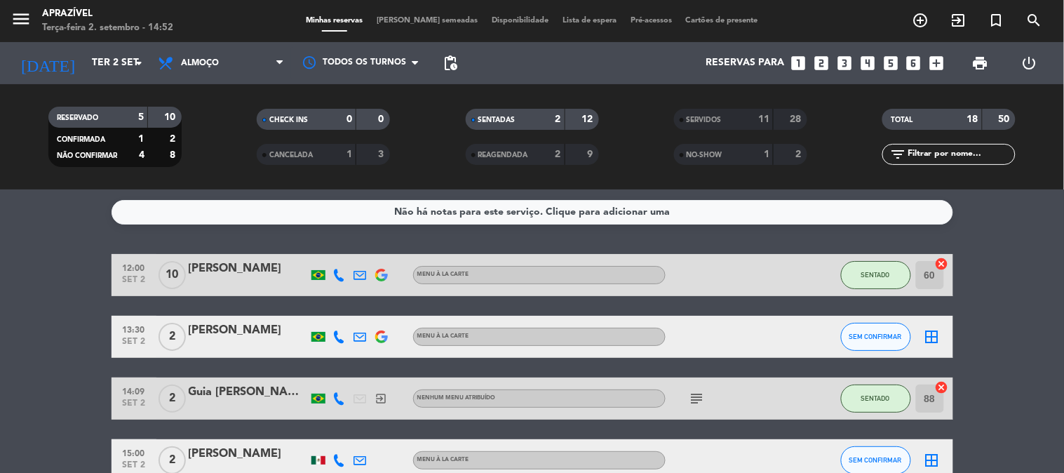
click at [275, 268] on div "[PERSON_NAME]" at bounding box center [248, 269] width 119 height 18
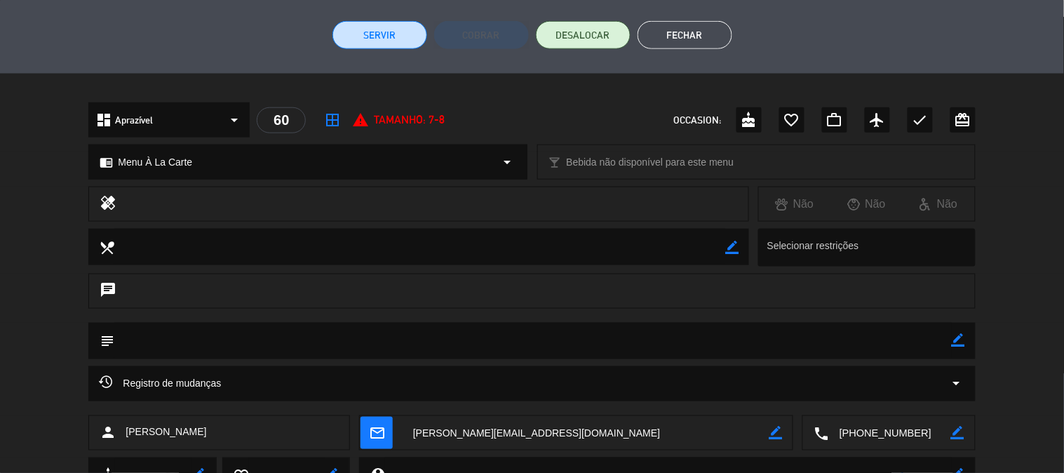
scroll to position [247, 0]
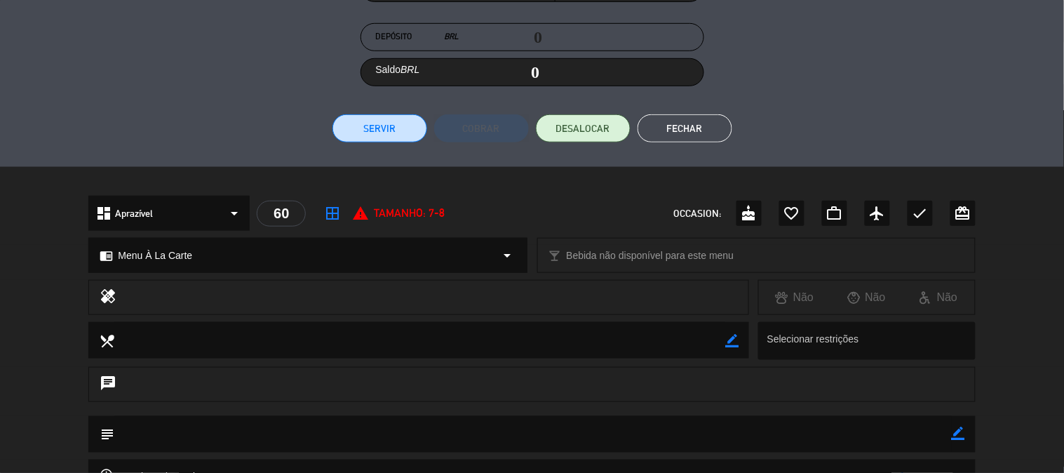
click at [384, 130] on button "Servir" at bounding box center [379, 128] width 95 height 28
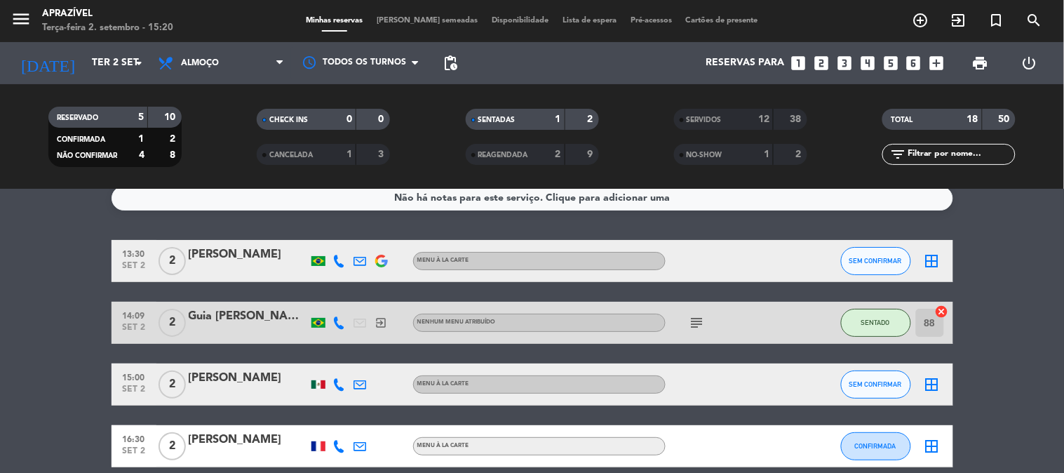
scroll to position [0, 0]
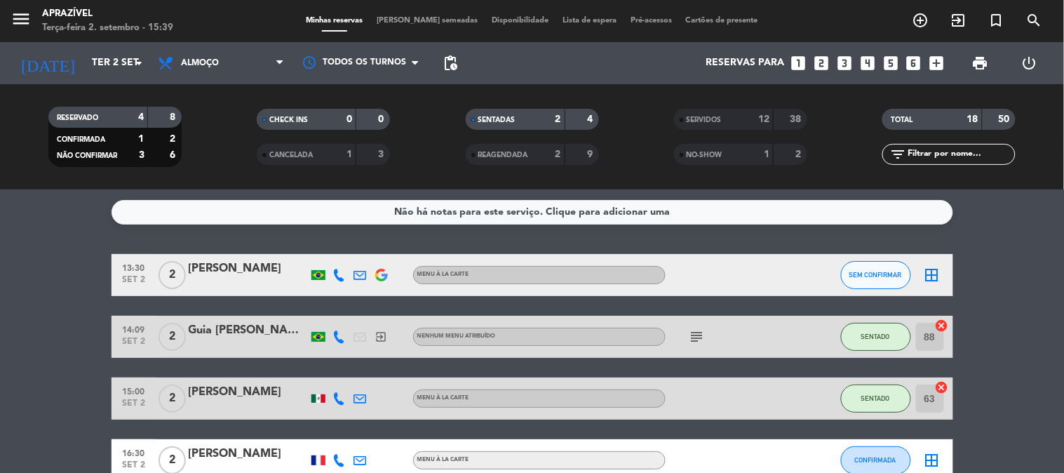
click at [264, 340] on div at bounding box center [248, 345] width 119 height 11
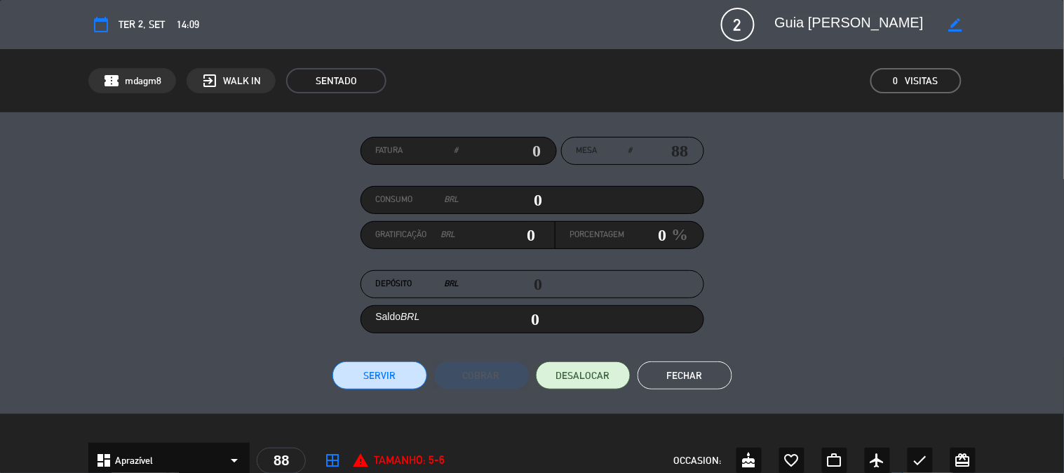
drag, startPoint x: 520, startPoint y: 199, endPoint x: 628, endPoint y: 220, distance: 109.4
click at [626, 219] on div "Fatura # Mesa # 88 Consumo BRL 0 Gratificação BRL 0 Porcentagem 0 % Depósito BR…" at bounding box center [531, 263] width 887 height 253
type input "5"
type input "05"
type input "55"
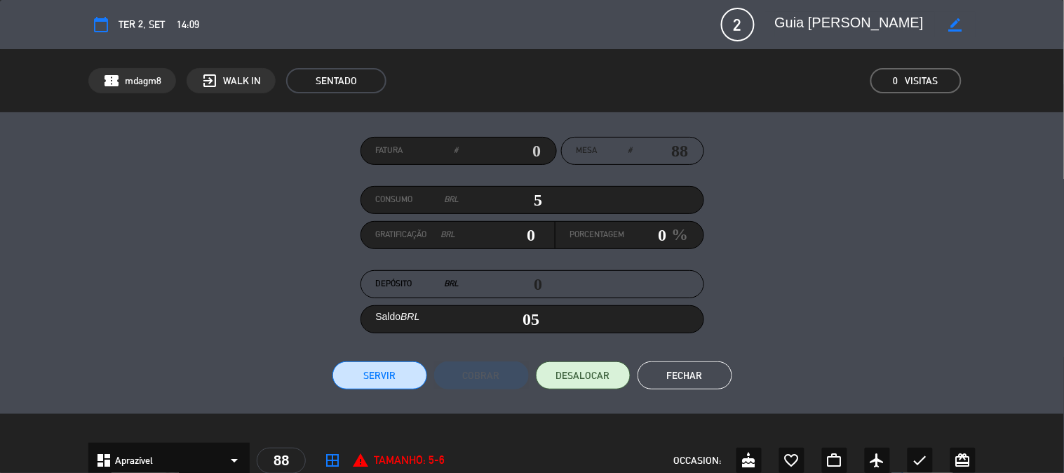
type input "55"
type input "555"
drag, startPoint x: 387, startPoint y: 375, endPoint x: 405, endPoint y: 372, distance: 18.5
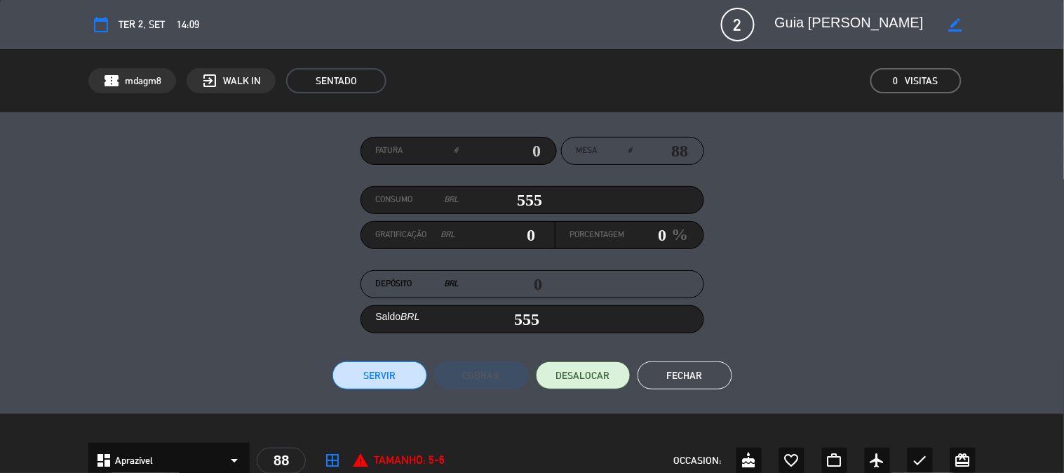
click at [387, 375] on button "Servir" at bounding box center [379, 375] width 95 height 28
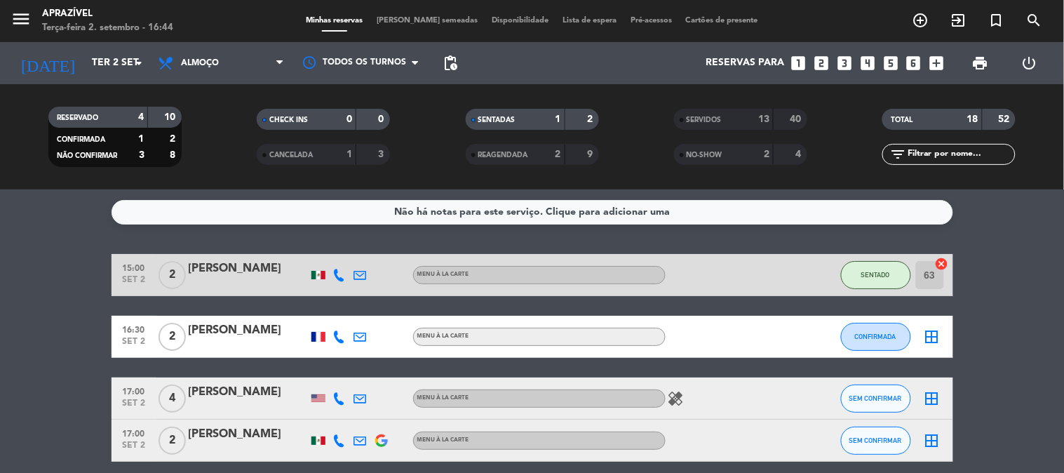
click at [51, 100] on div "RESERVADO 4 10 CONFIRMADA 1 2 NÃO CONFIRMAR 3 8" at bounding box center [115, 136] width 208 height 77
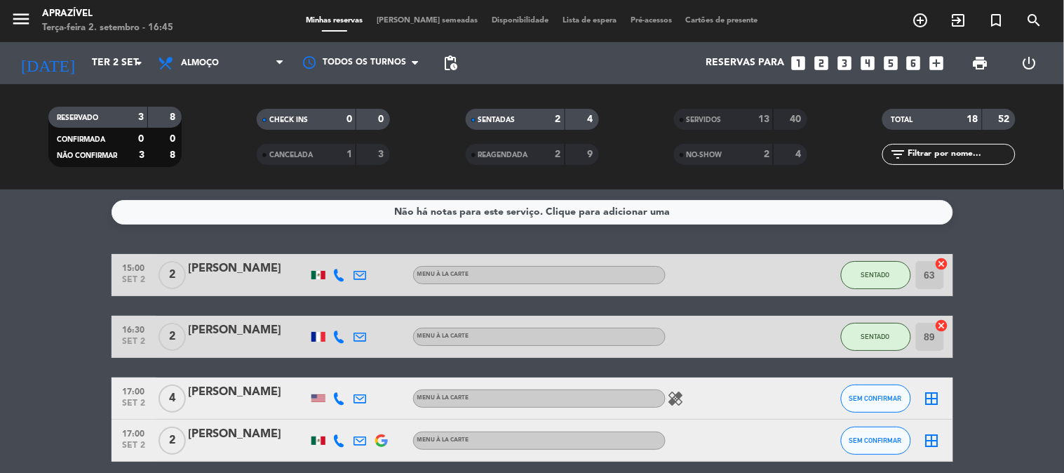
click at [286, 276] on div "[PERSON_NAME]" at bounding box center [248, 274] width 119 height 29
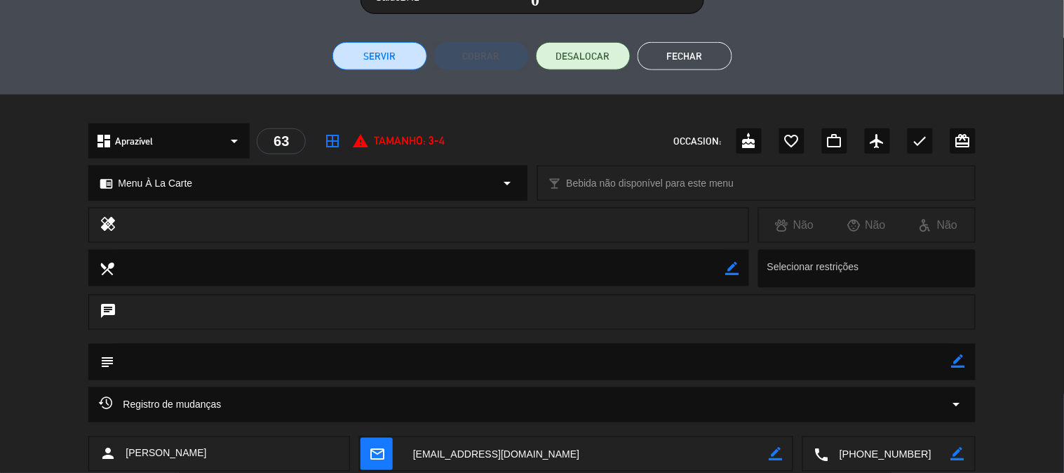
scroll to position [169, 0]
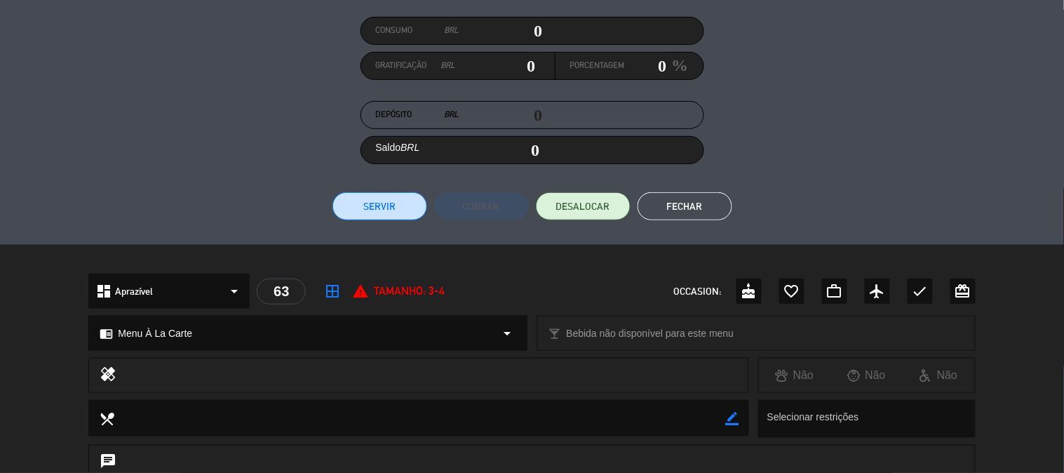
click at [367, 212] on button "Servir" at bounding box center [379, 206] width 95 height 28
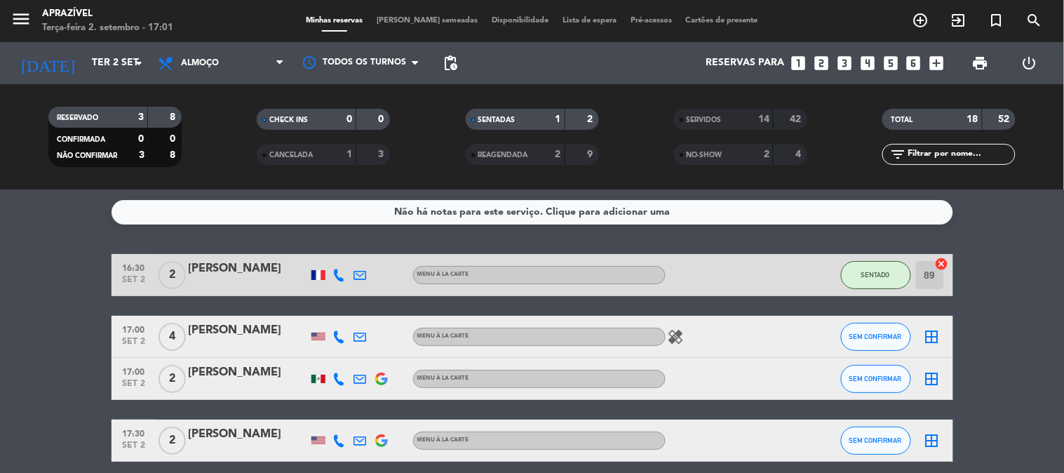
click at [456, 119] on filter-checkbox "SENTADAS 1 2" at bounding box center [532, 119] width 208 height 21
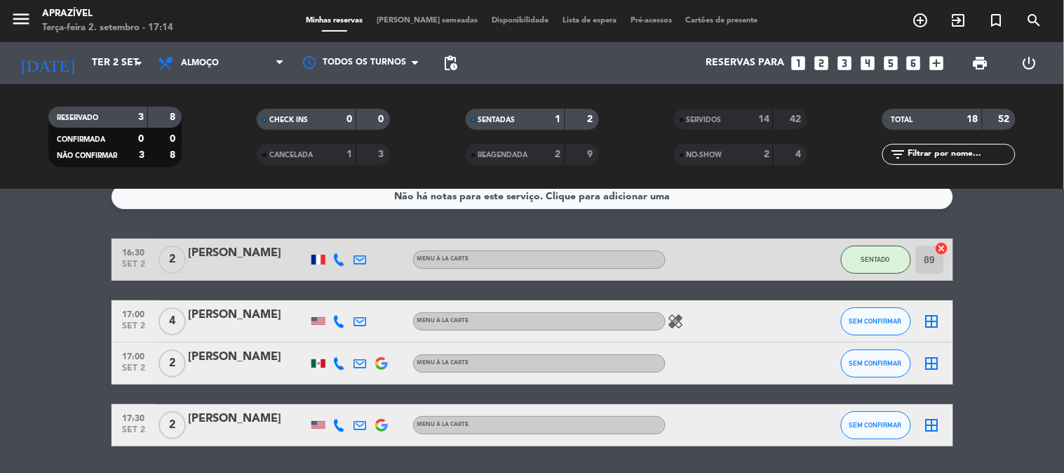
scroll to position [0, 0]
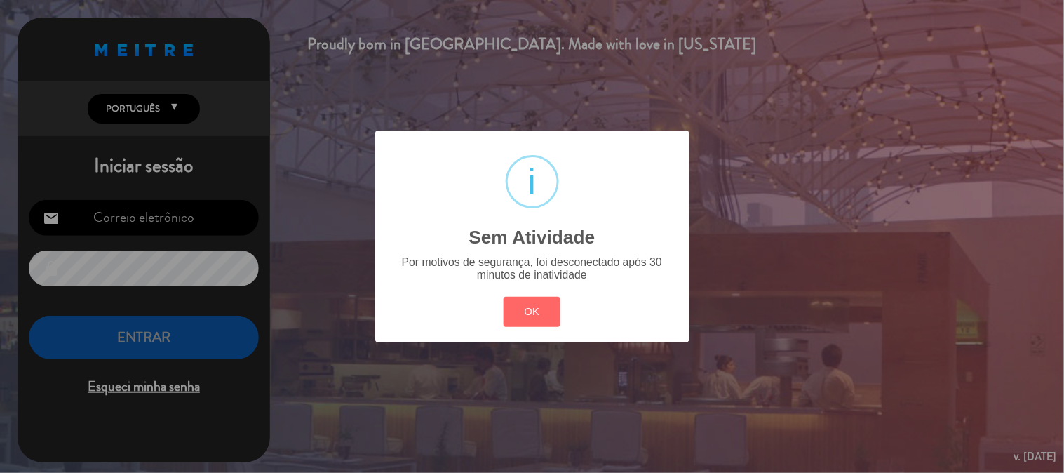
type input "[EMAIL_ADDRESS][DOMAIN_NAME]"
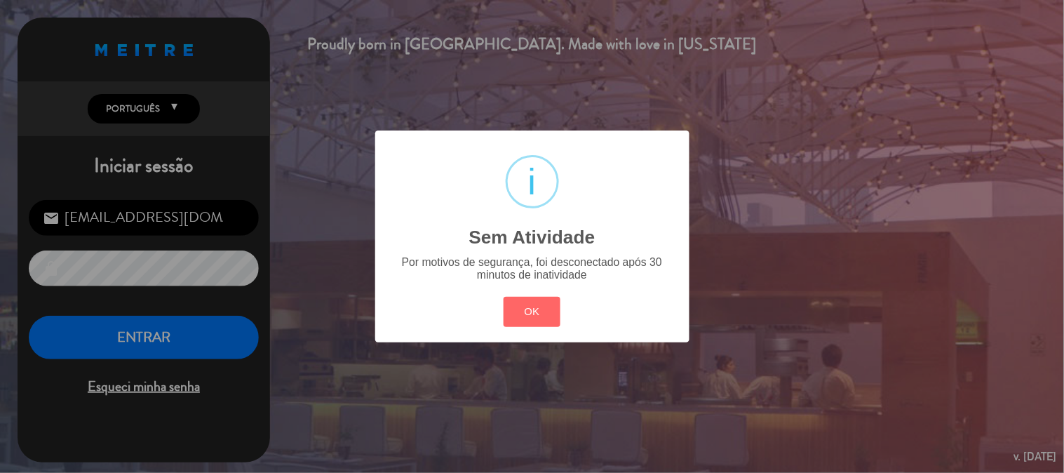
click at [515, 208] on div "? ! i Sem Atividade ×" at bounding box center [532, 199] width 290 height 114
click at [524, 299] on button "OK" at bounding box center [532, 312] width 57 height 30
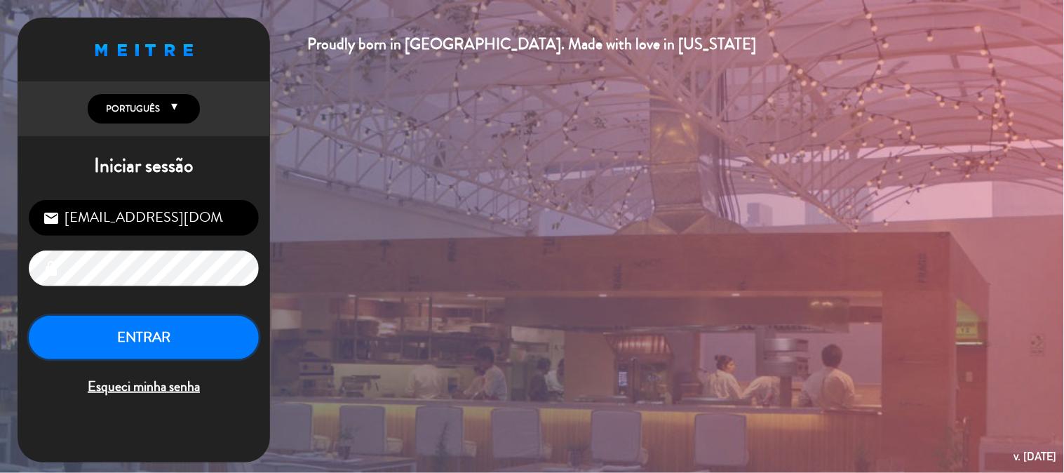
click at [241, 349] on button "ENTRAR" at bounding box center [144, 338] width 230 height 44
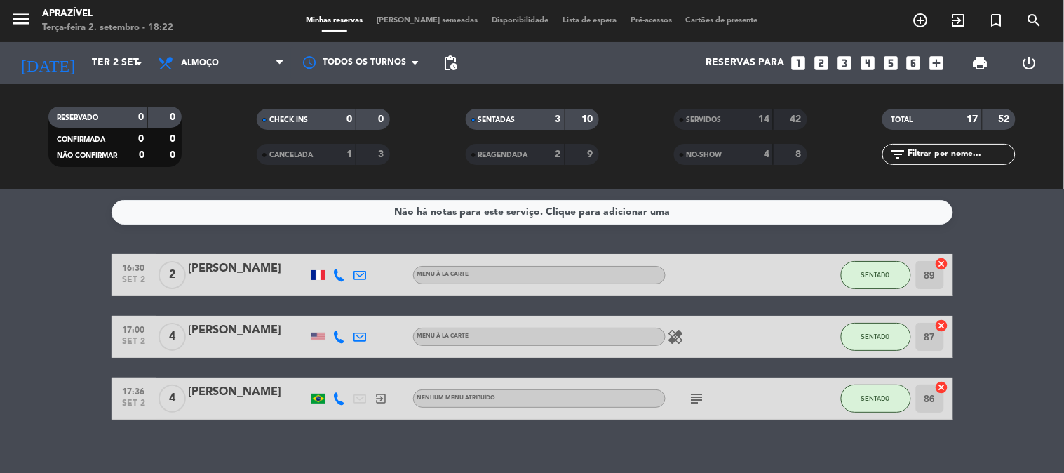
click at [660, 145] on filter-checkbox "NO-SHOW 4 8" at bounding box center [740, 154] width 208 height 21
